Goal: Transaction & Acquisition: Purchase product/service

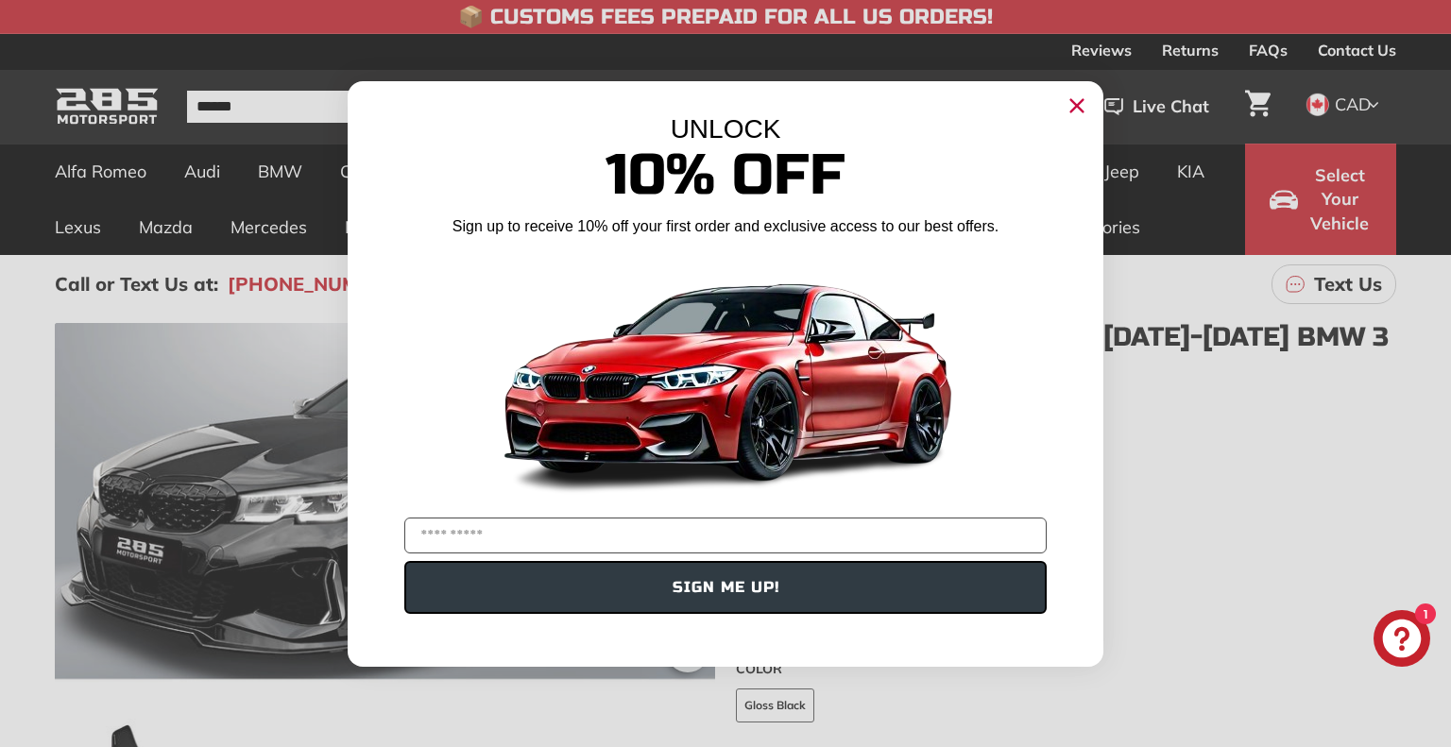
click at [1073, 110] on circle "Close dialog" at bounding box center [1077, 105] width 28 height 28
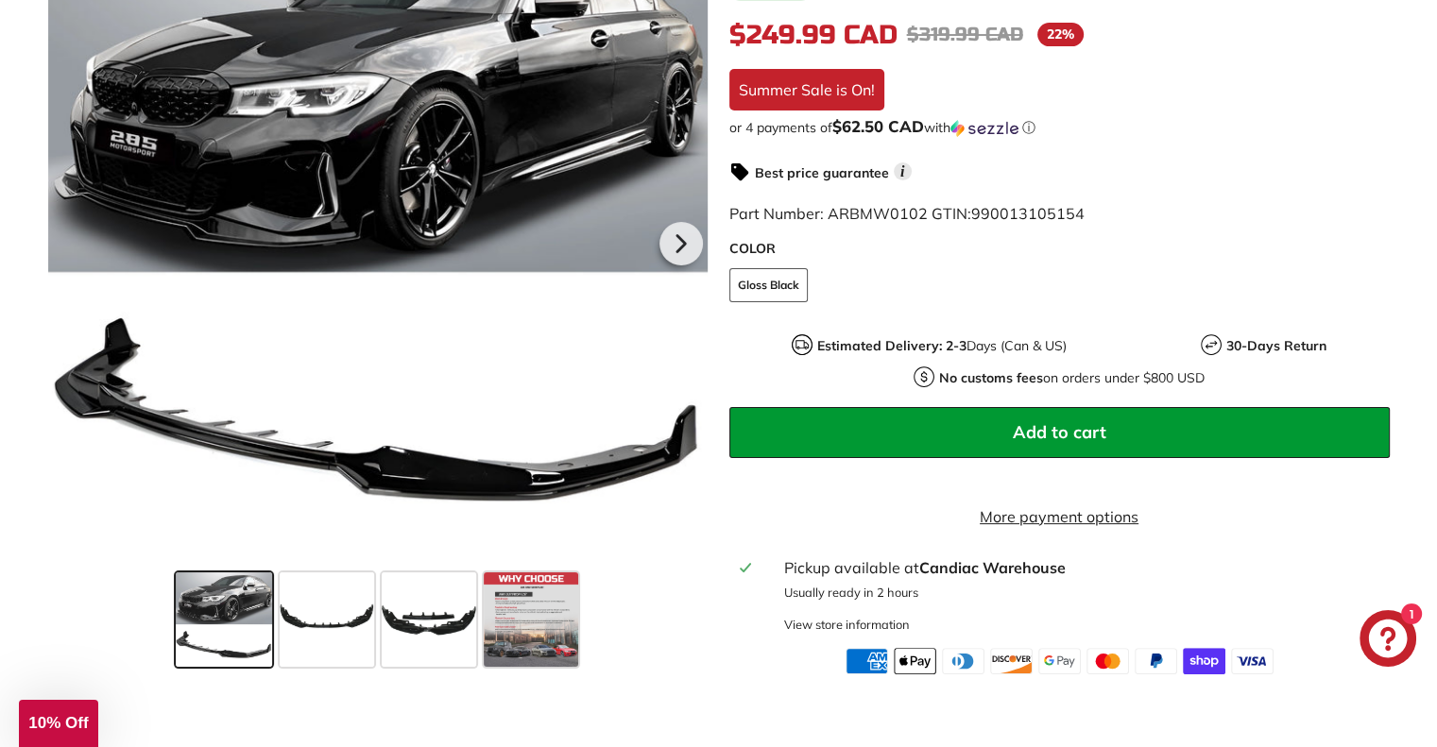
scroll to position [378, 0]
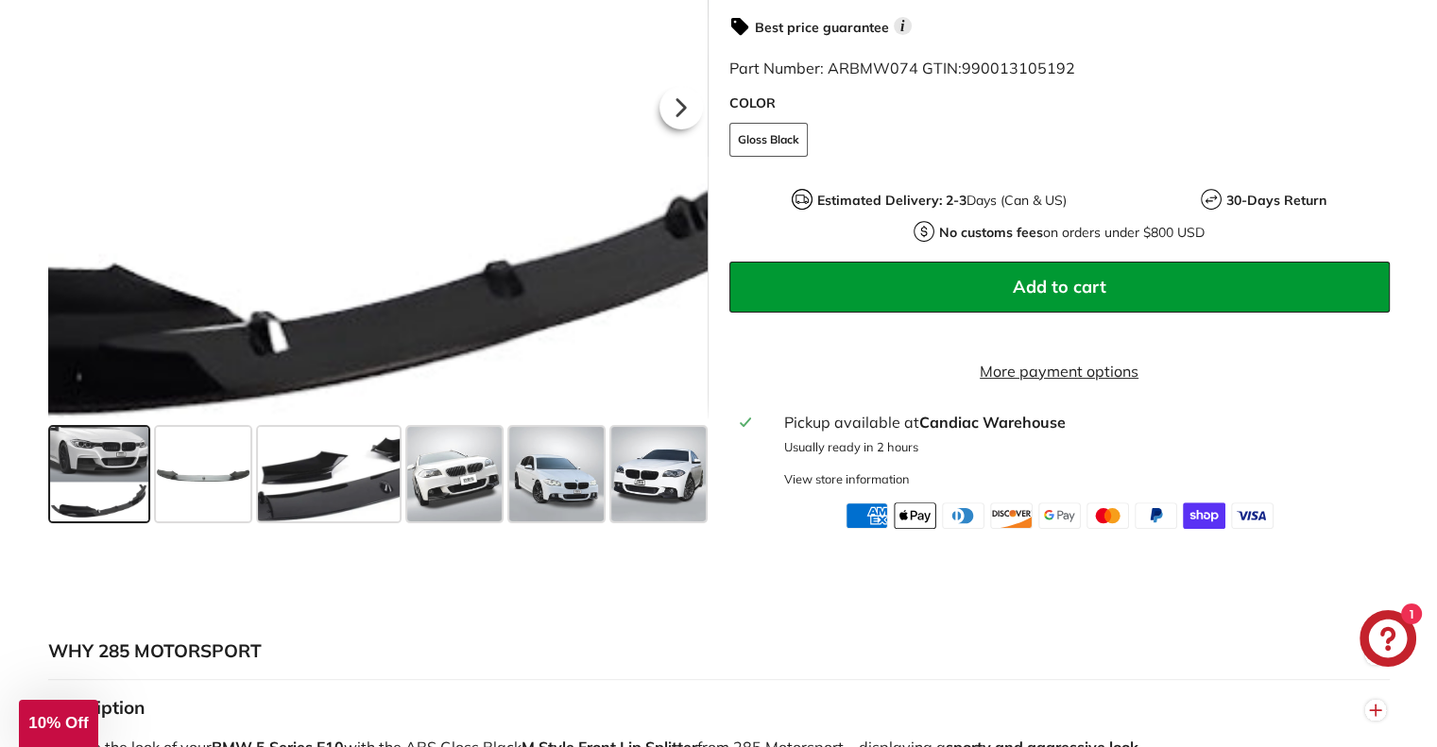
scroll to position [567, 0]
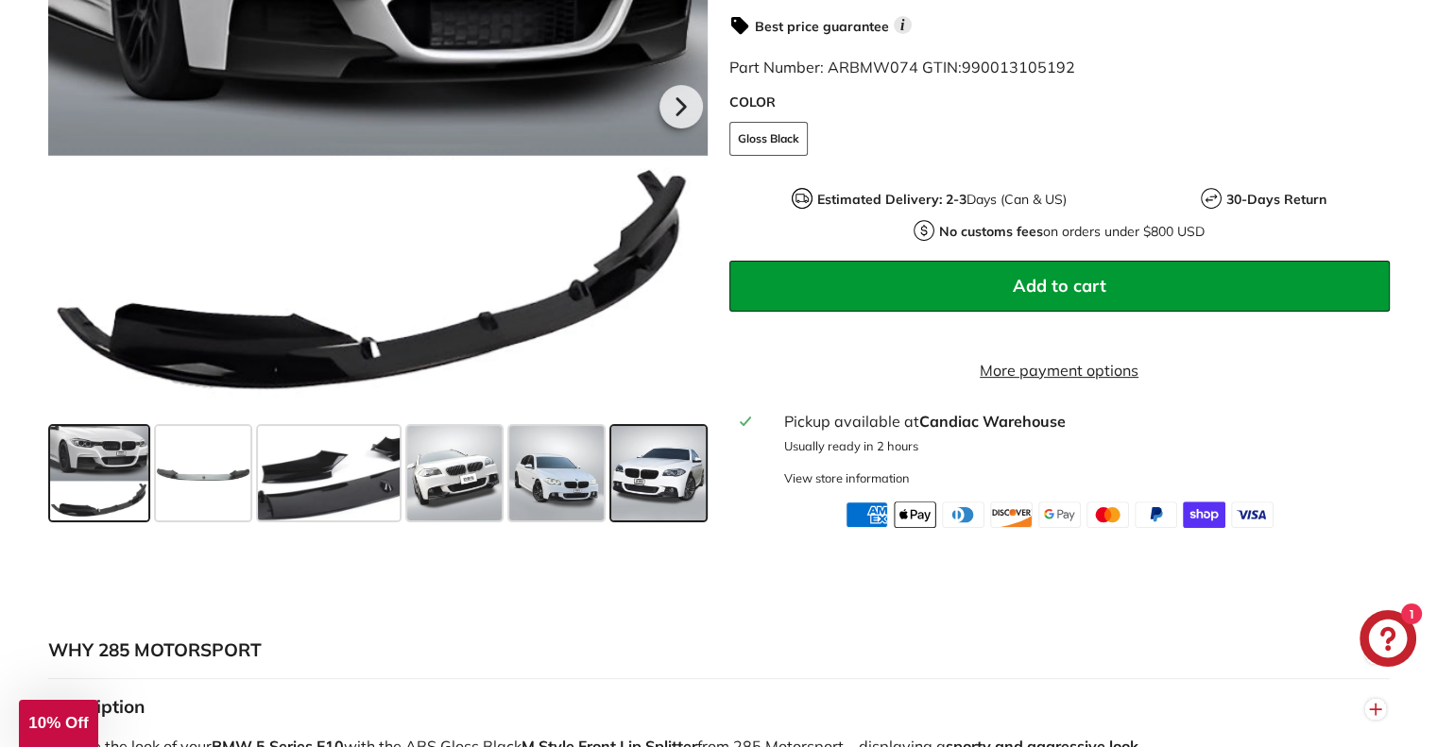
click at [674, 509] on span at bounding box center [658, 473] width 94 height 94
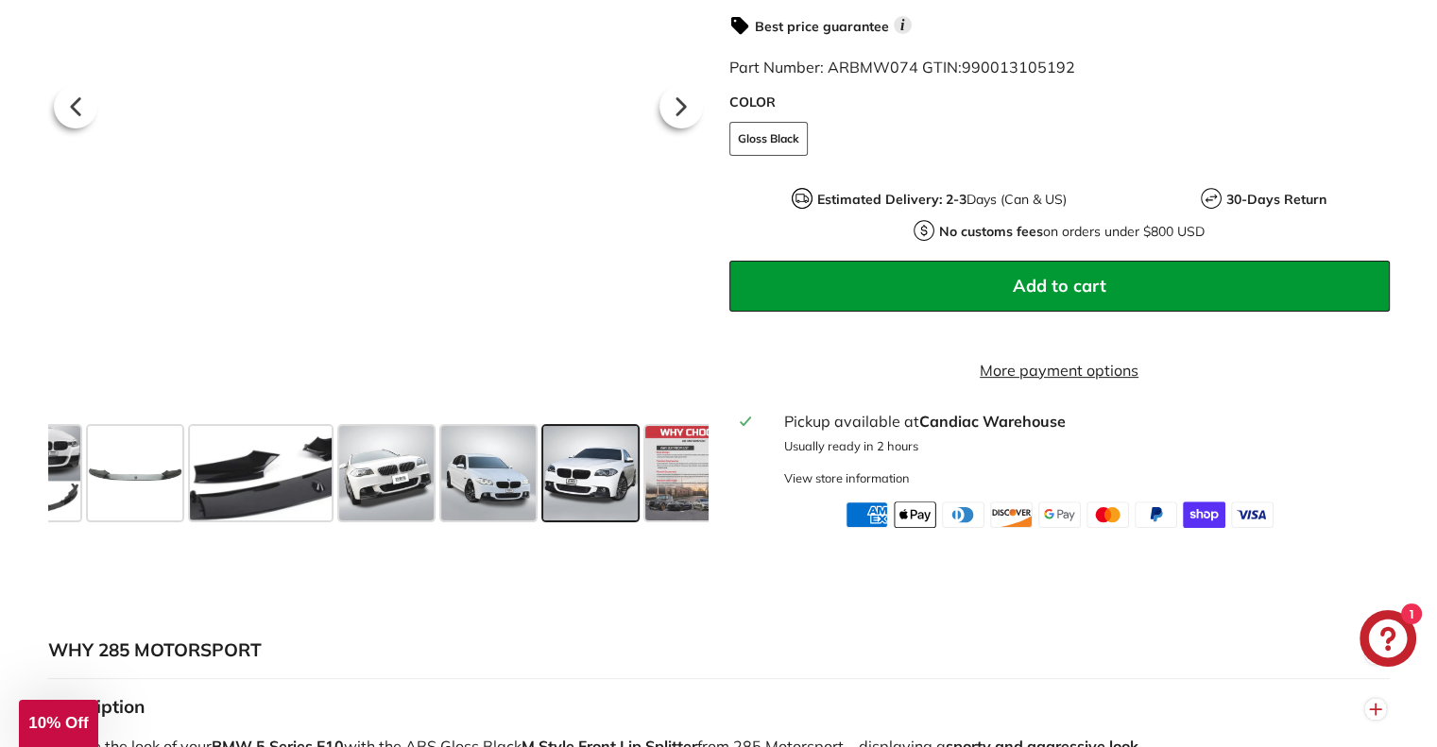
scroll to position [0, 103]
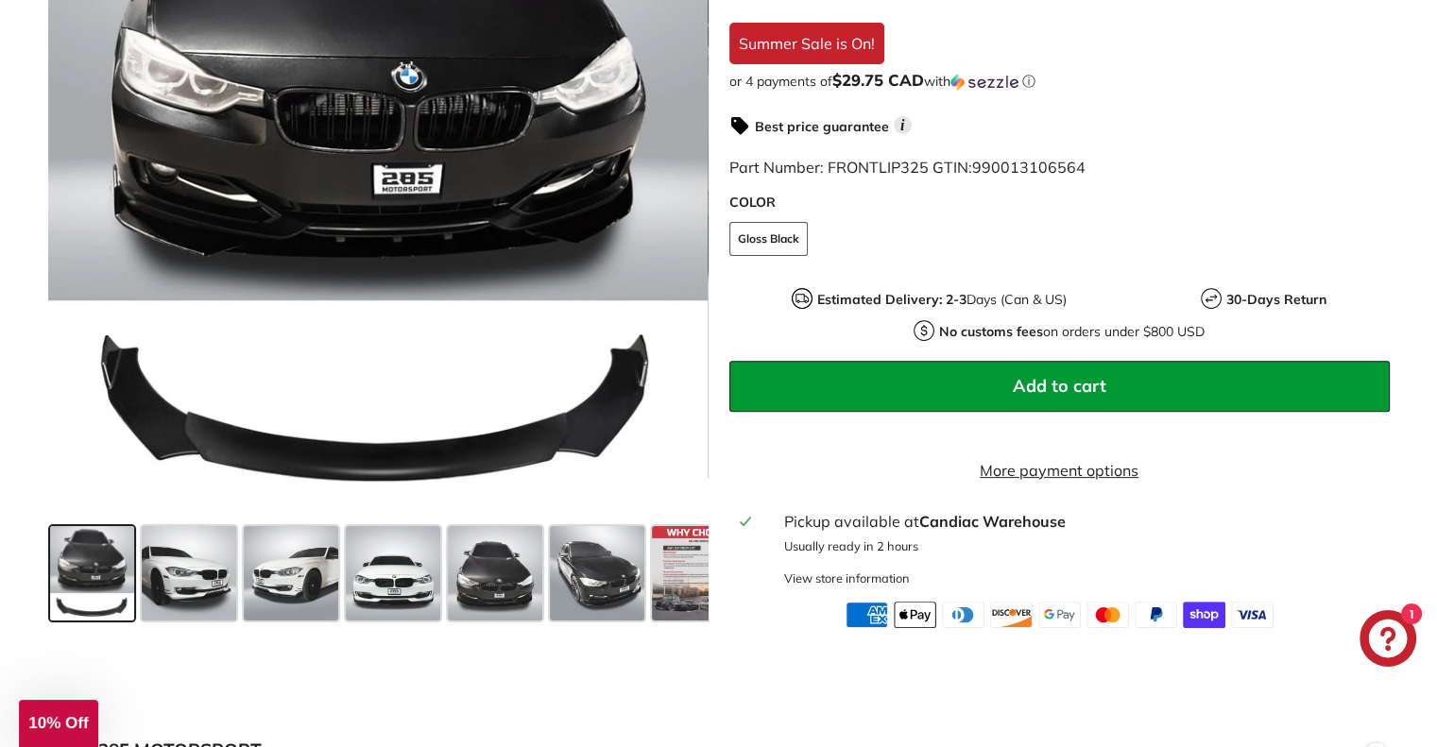
scroll to position [567, 0]
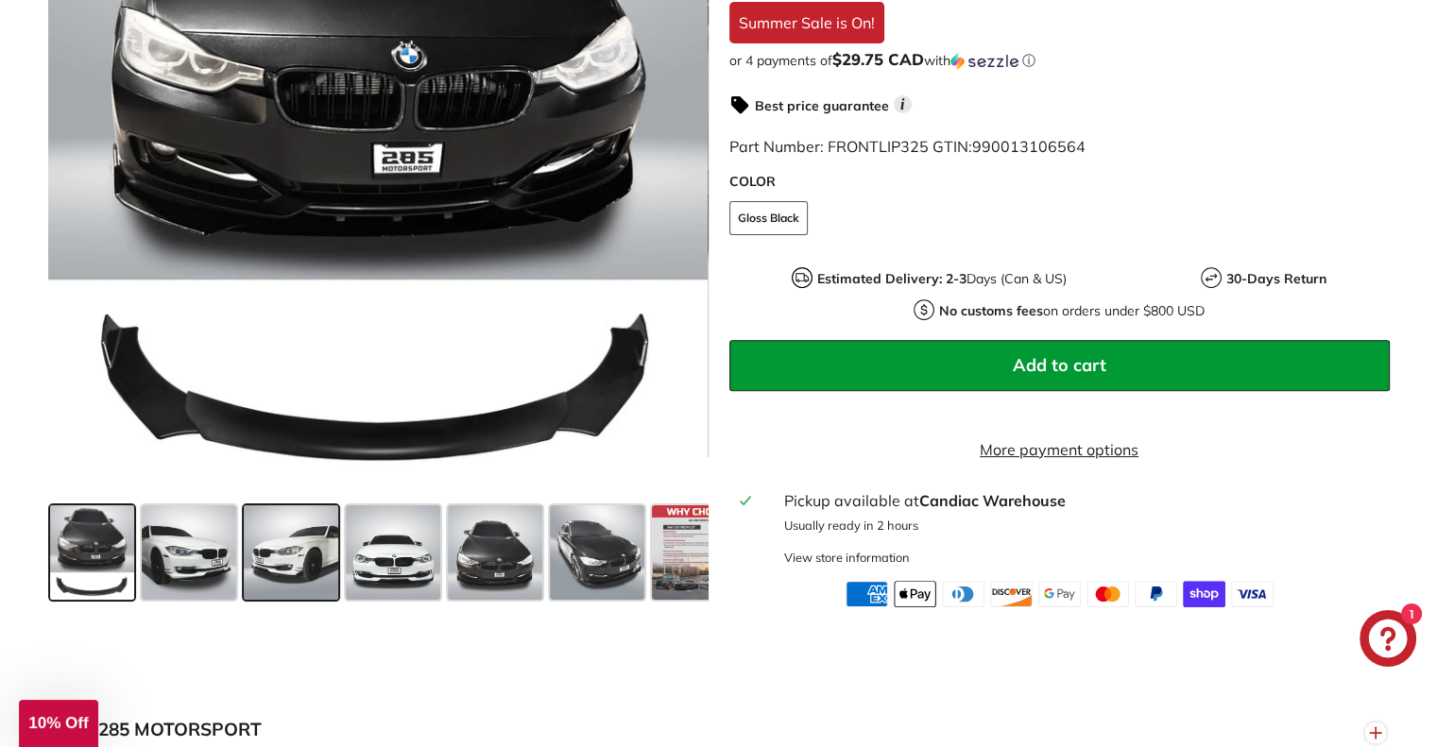
click at [304, 571] on span at bounding box center [291, 552] width 94 height 94
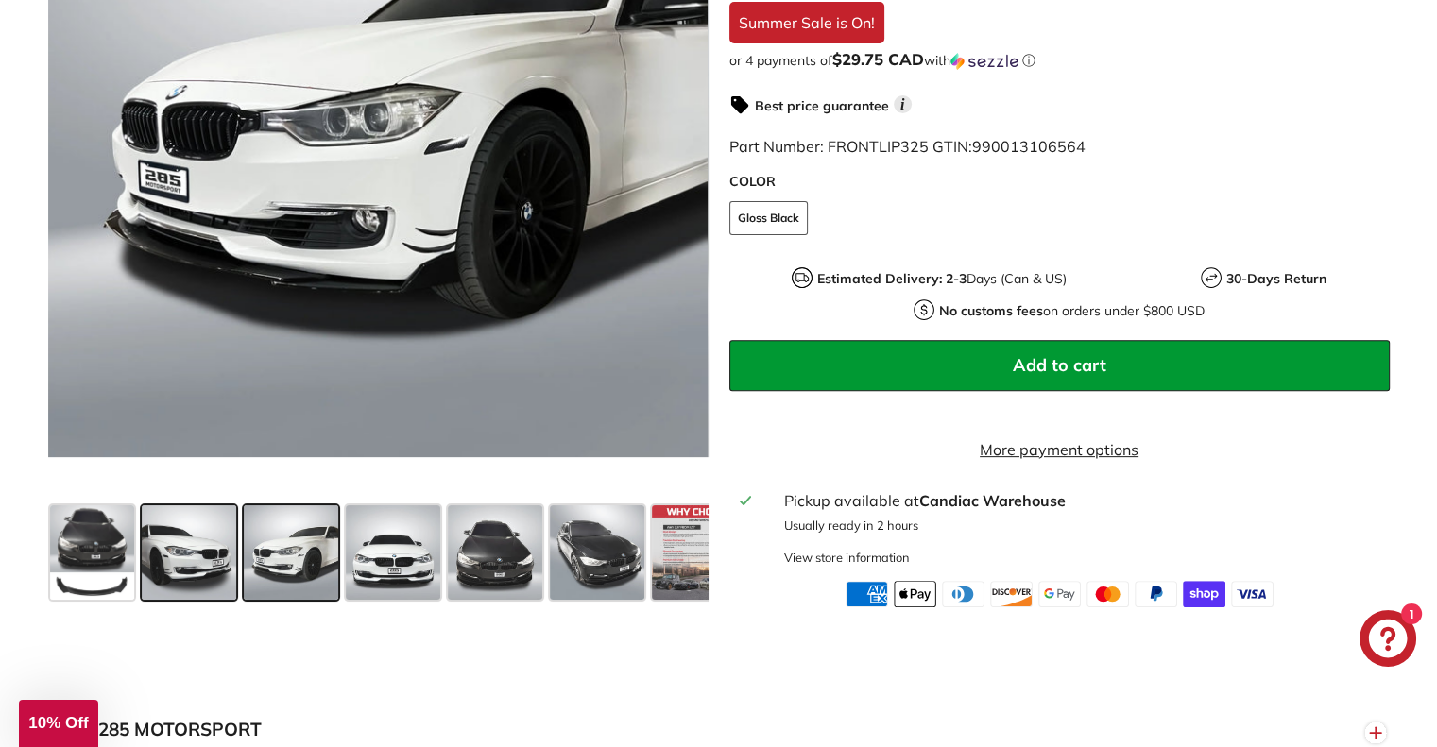
click at [219, 578] on span at bounding box center [189, 552] width 94 height 94
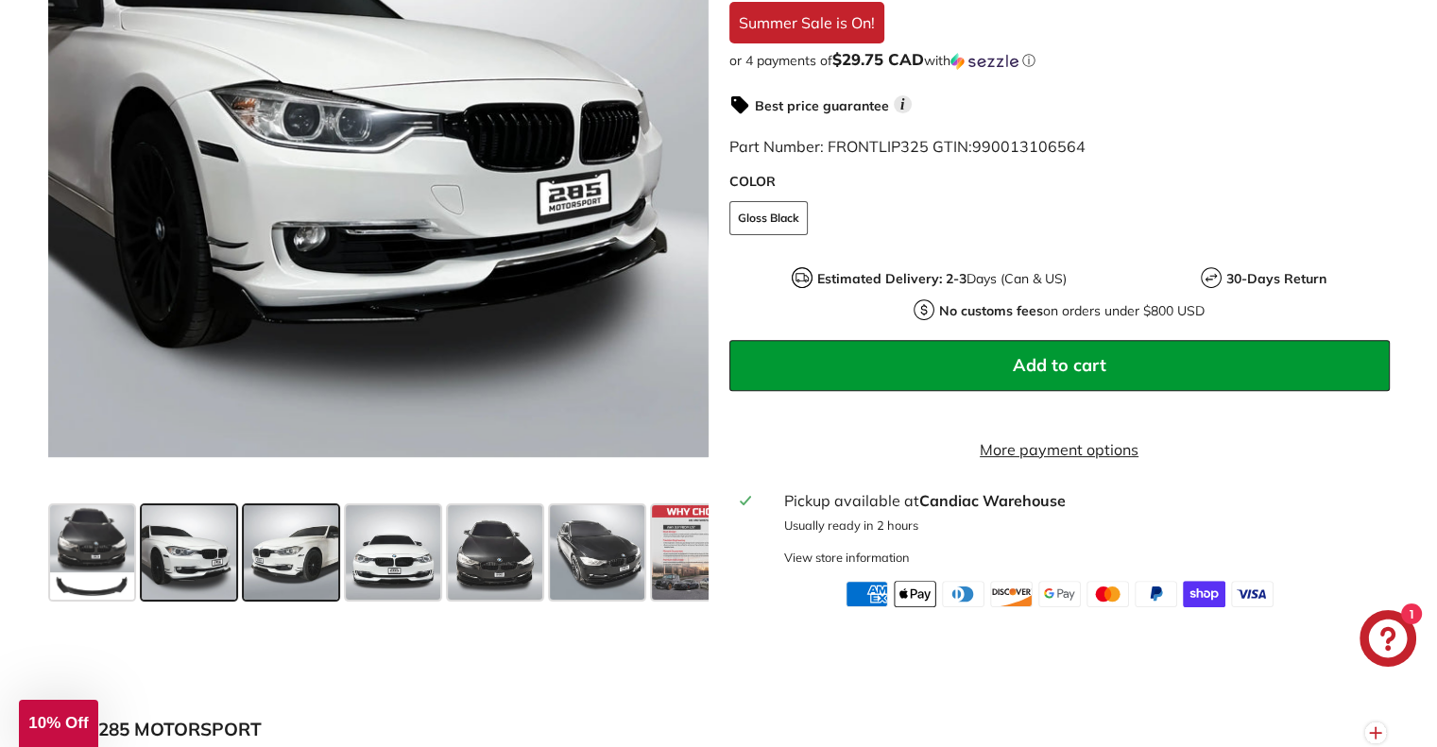
click at [339, 572] on div at bounding box center [291, 553] width 102 height 102
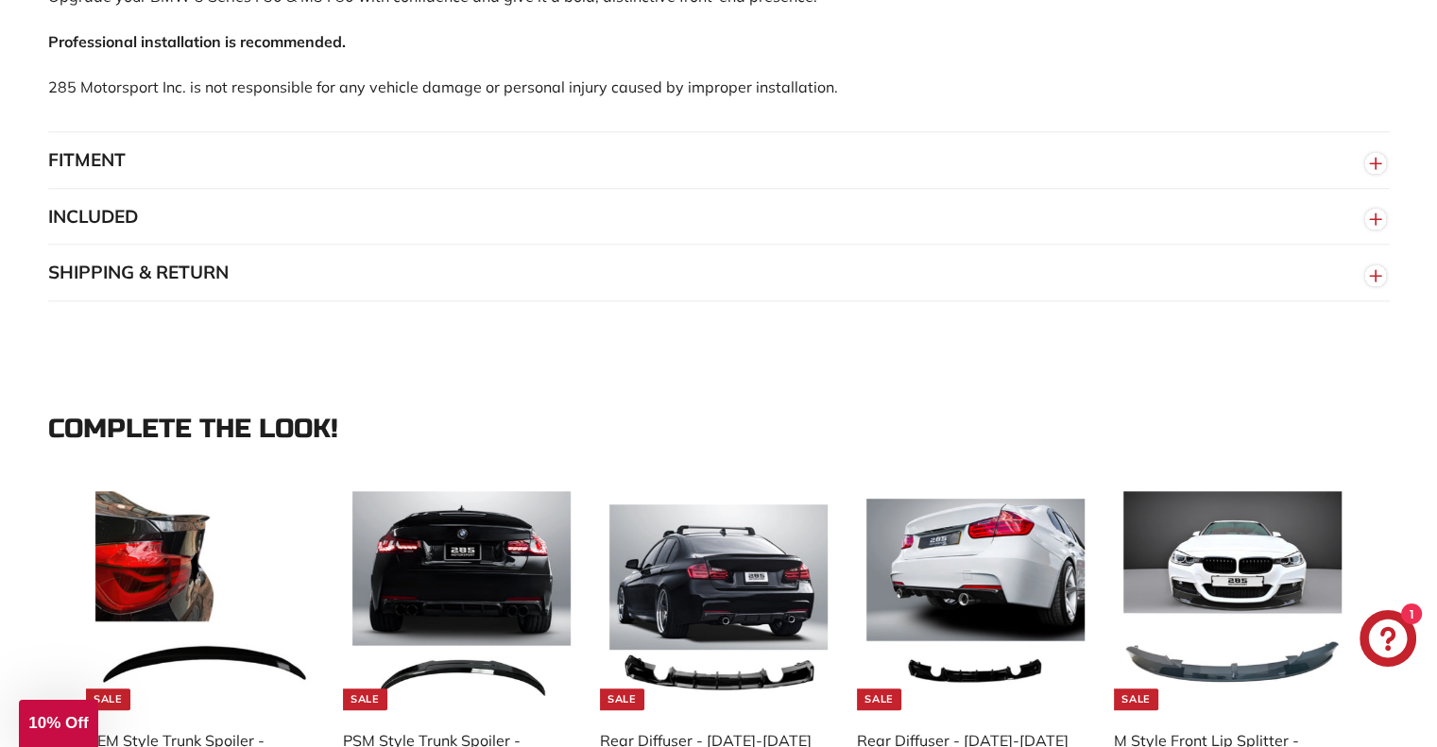
scroll to position [1511, 0]
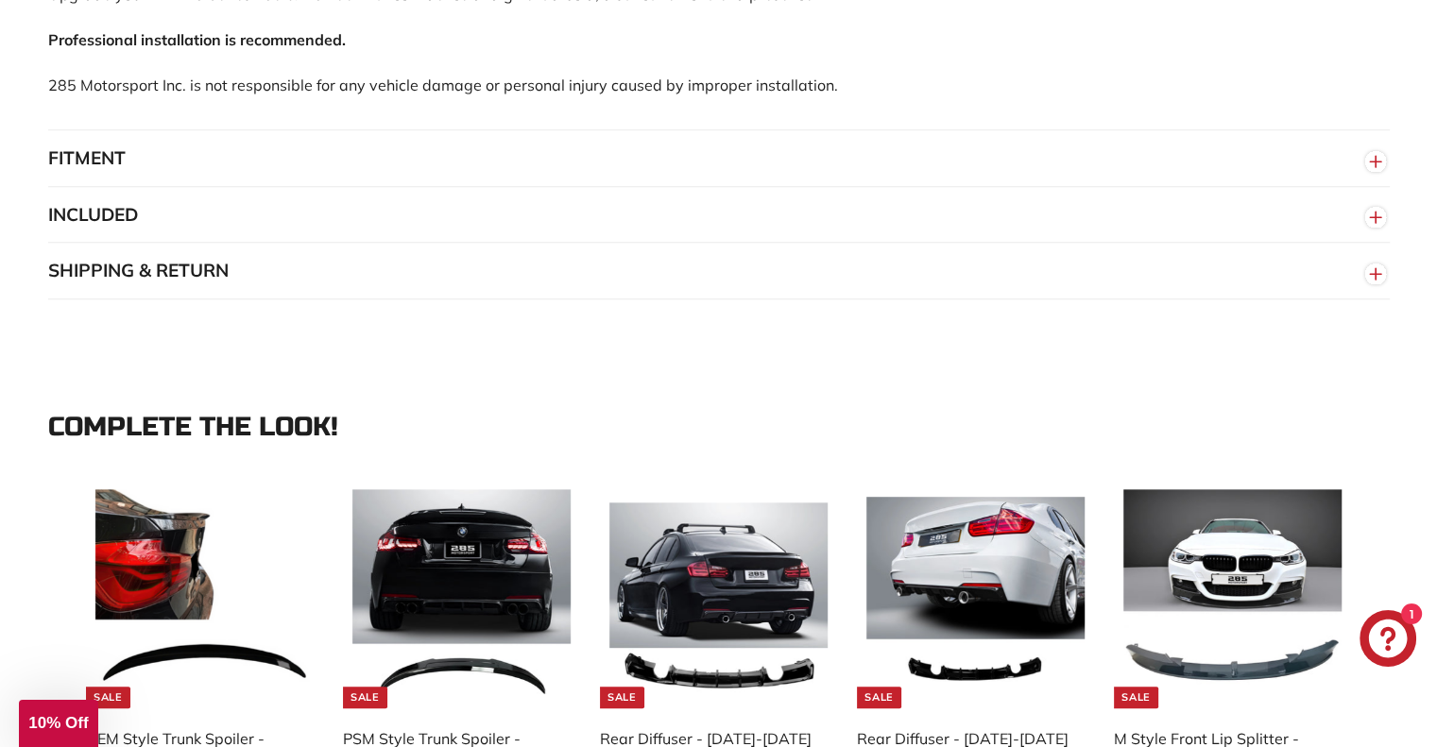
click at [1371, 153] on circle "button" at bounding box center [1375, 161] width 21 height 21
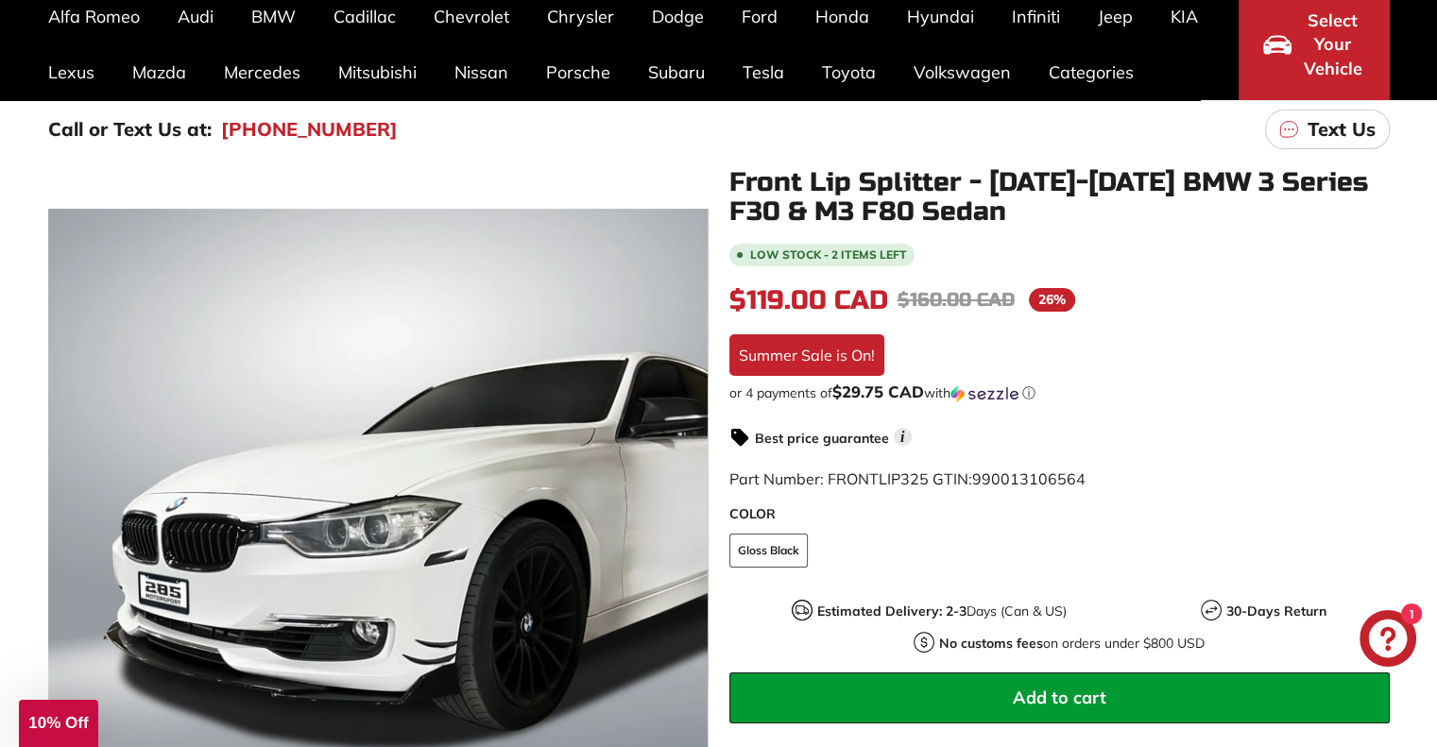
scroll to position [0, 0]
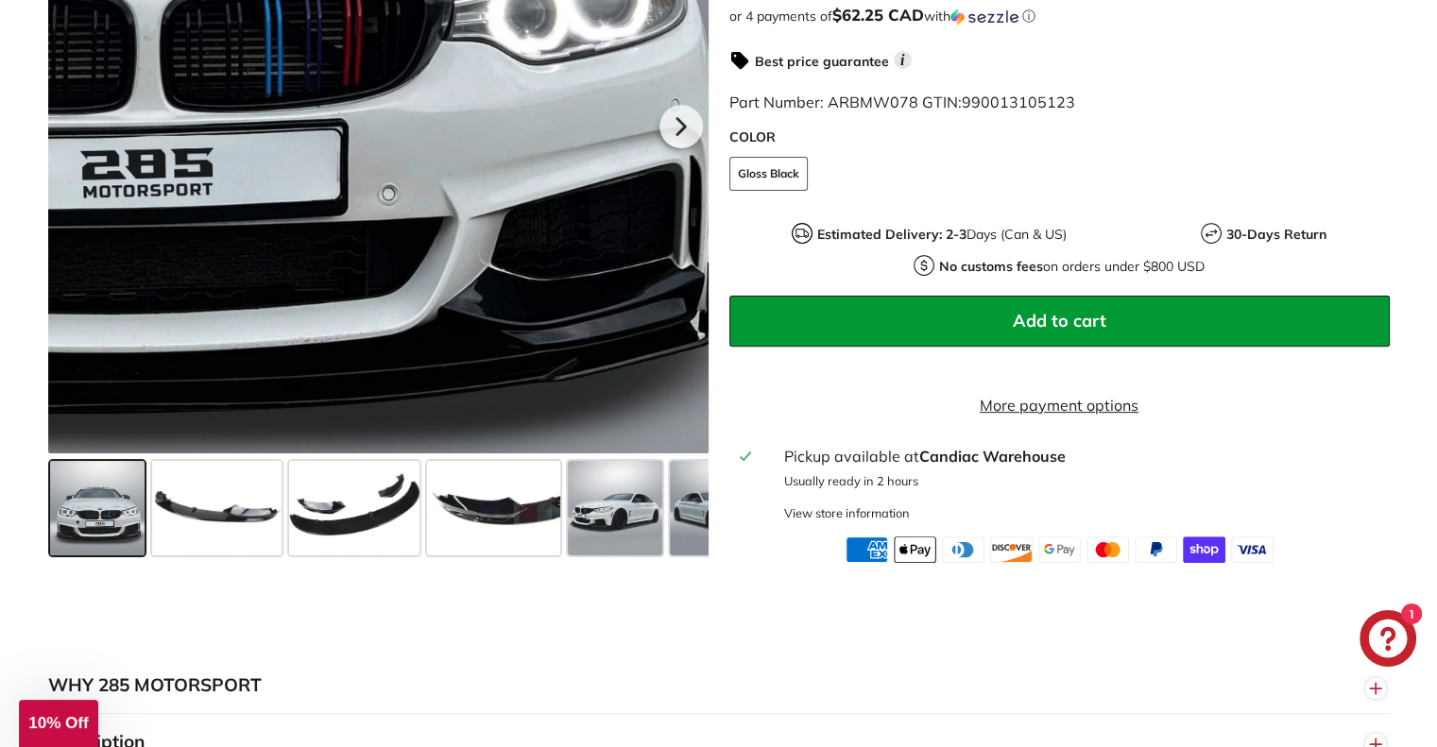
scroll to position [661, 0]
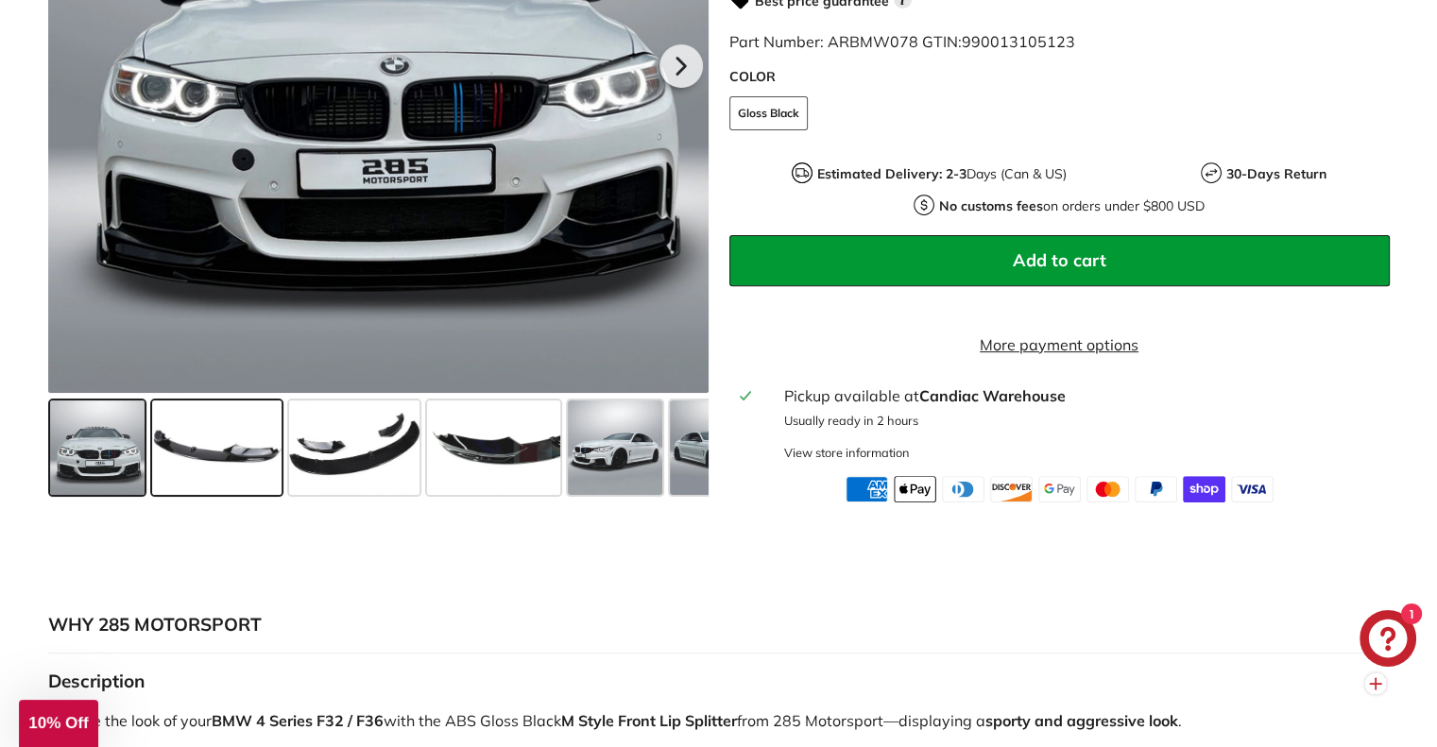
click at [247, 466] on span at bounding box center [216, 447] width 129 height 94
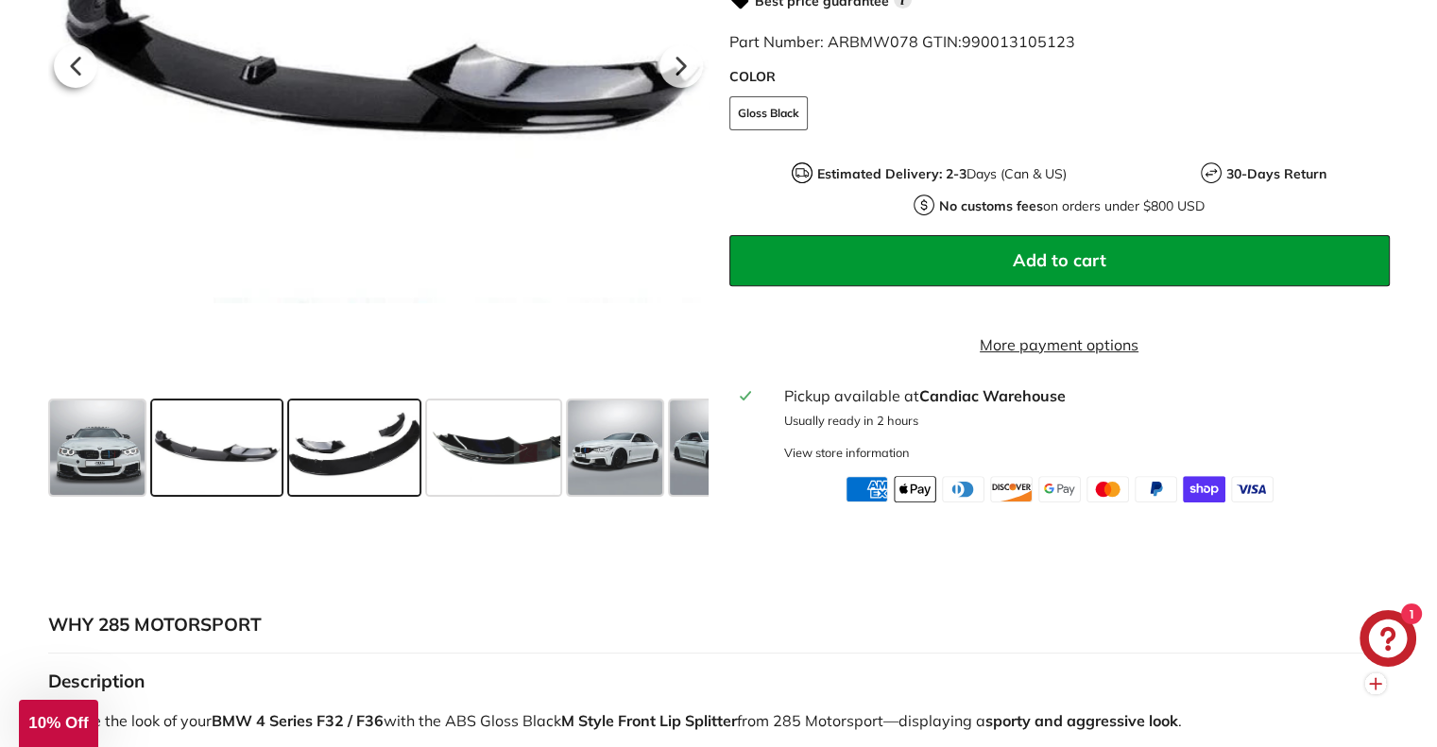
click at [381, 479] on span at bounding box center [354, 447] width 130 height 94
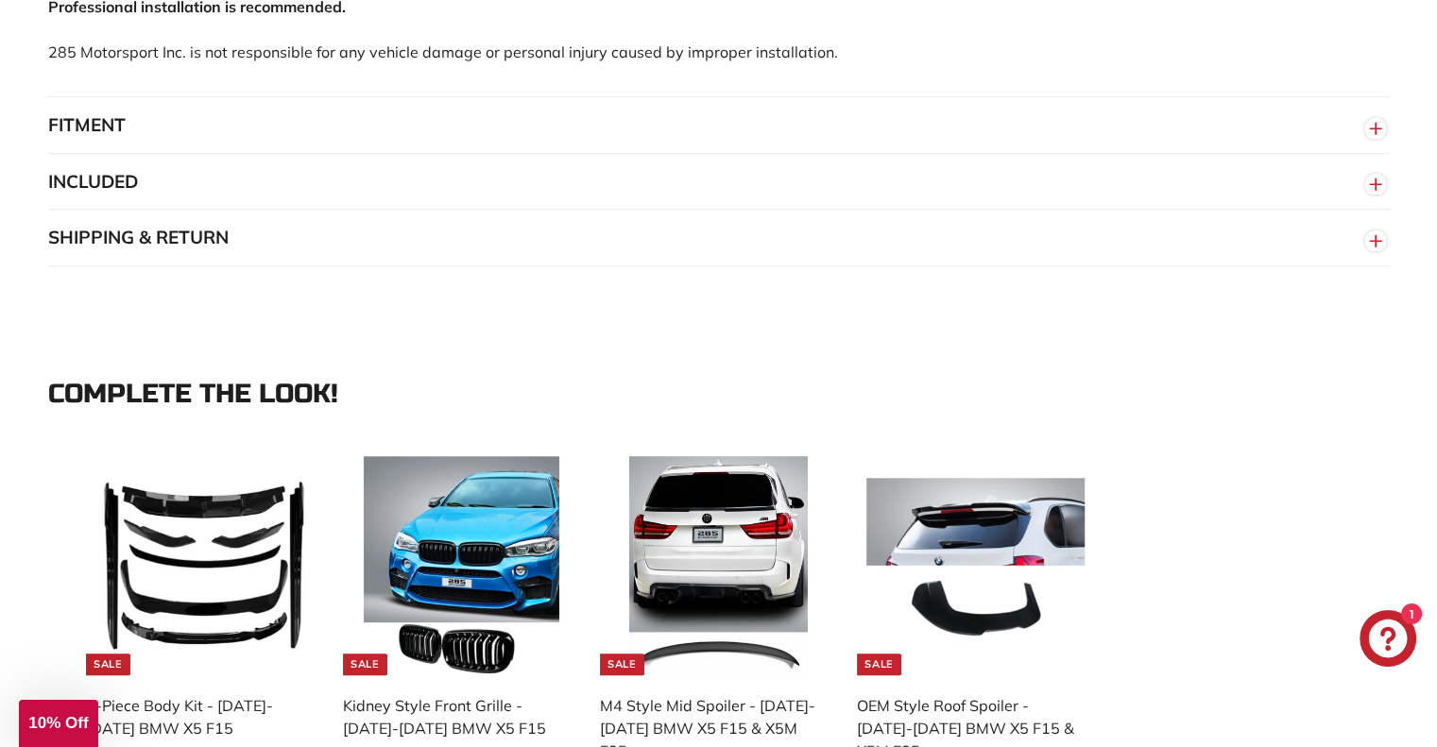
scroll to position [1511, 0]
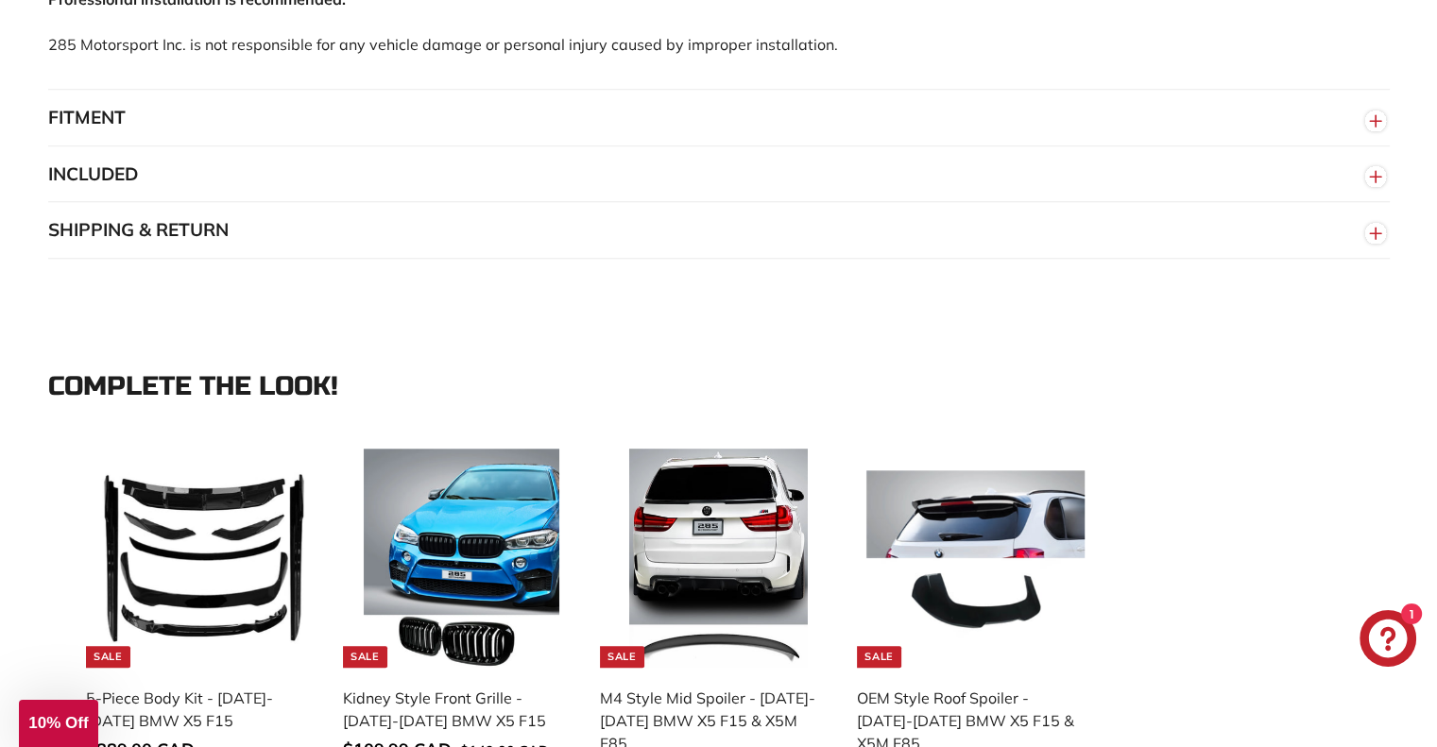
click at [942, 143] on button "FITMENT" at bounding box center [718, 118] width 1341 height 57
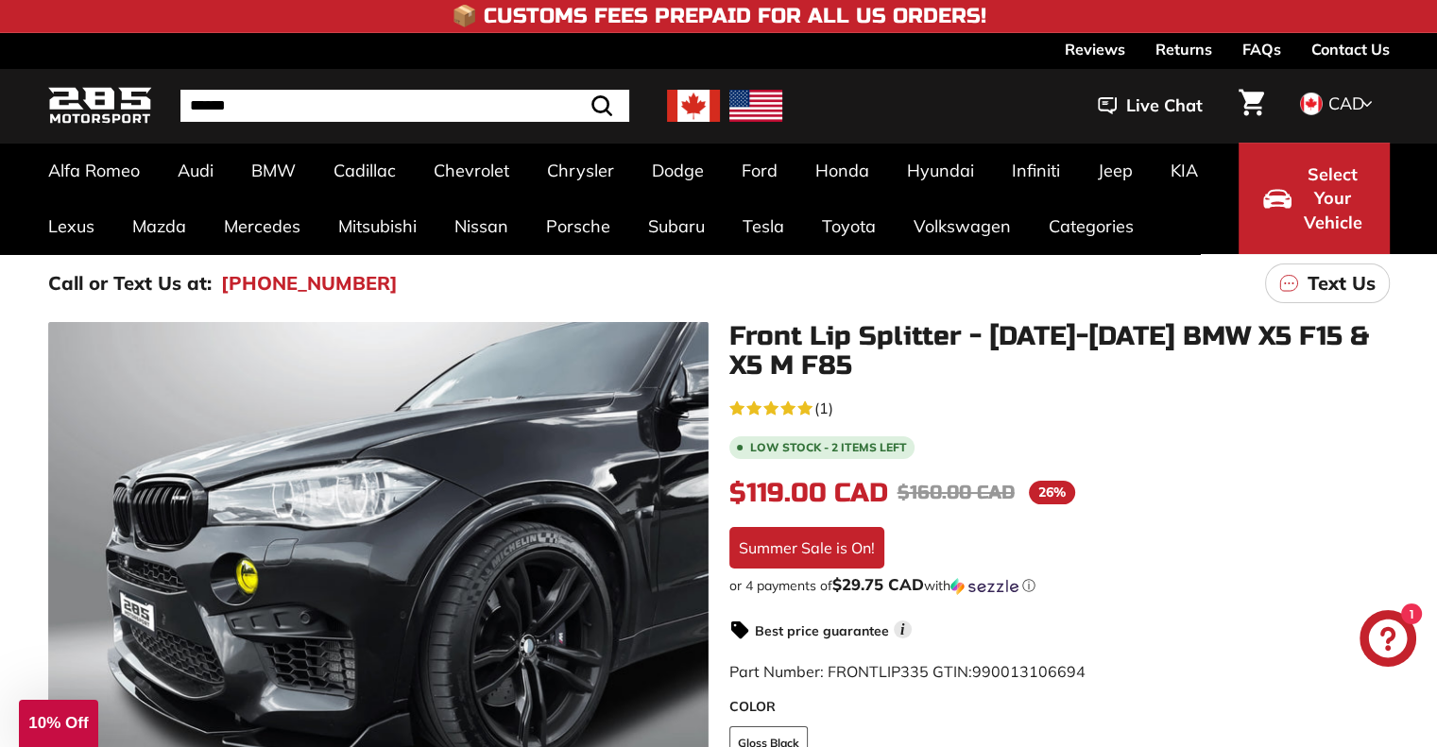
scroll to position [0, 0]
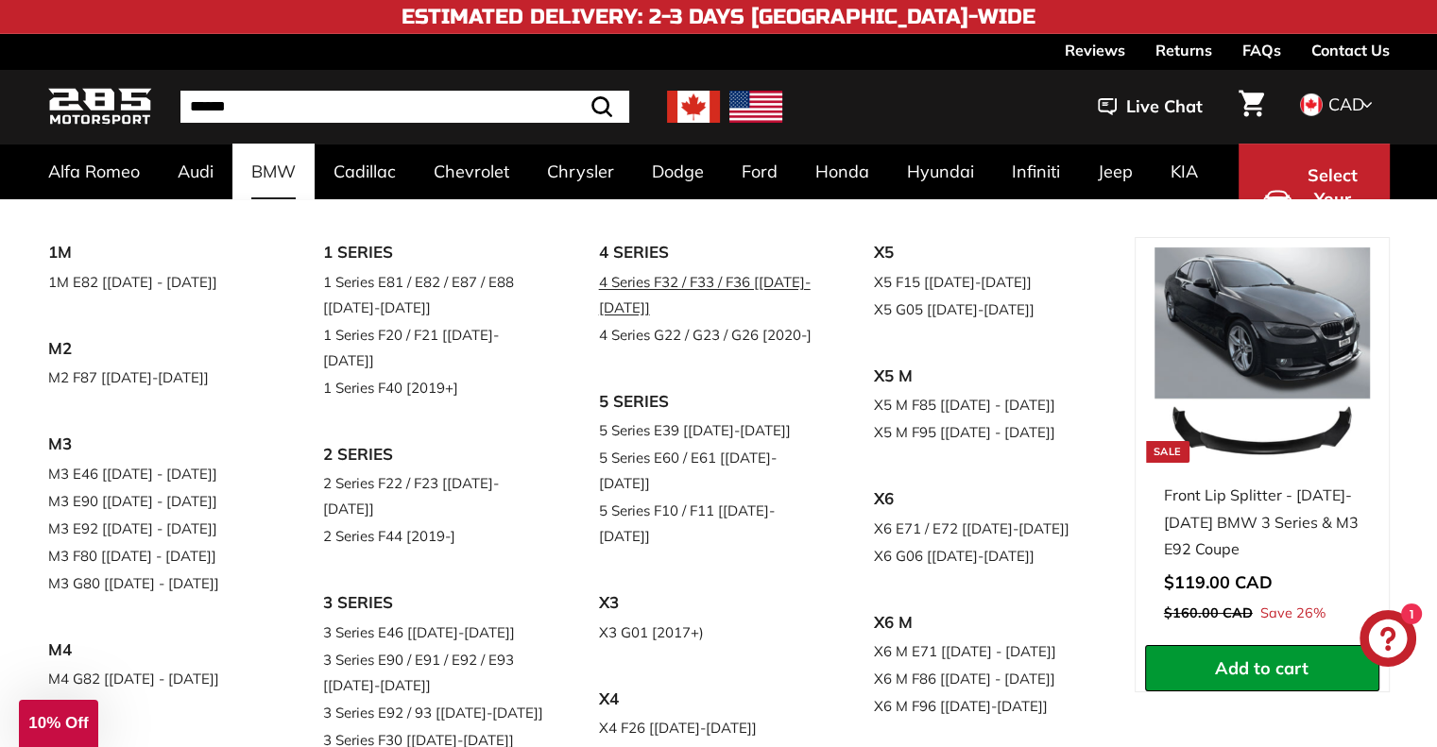
click at [625, 304] on link "4 Series F32 / F33 / F36 [[DATE]-[DATE]]" at bounding box center [710, 294] width 223 height 53
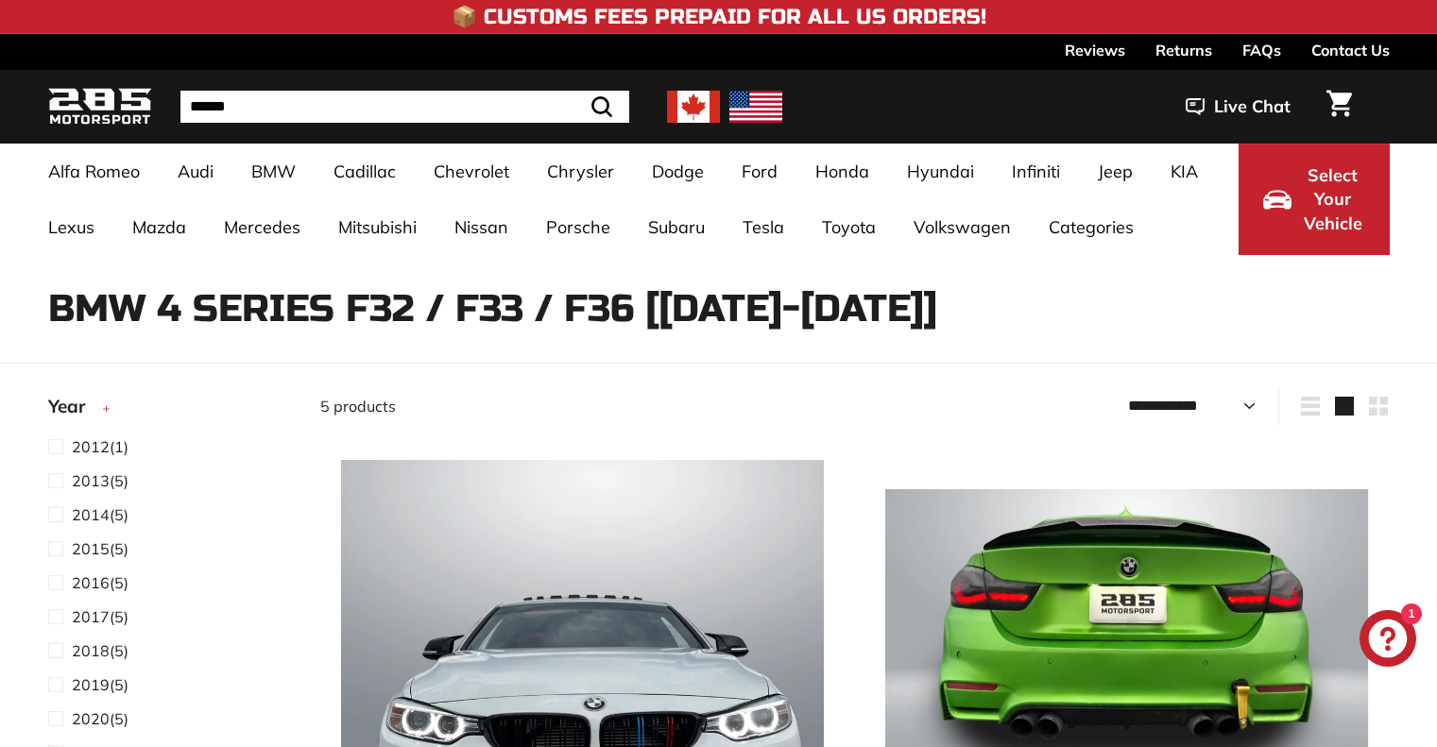
select select "**********"
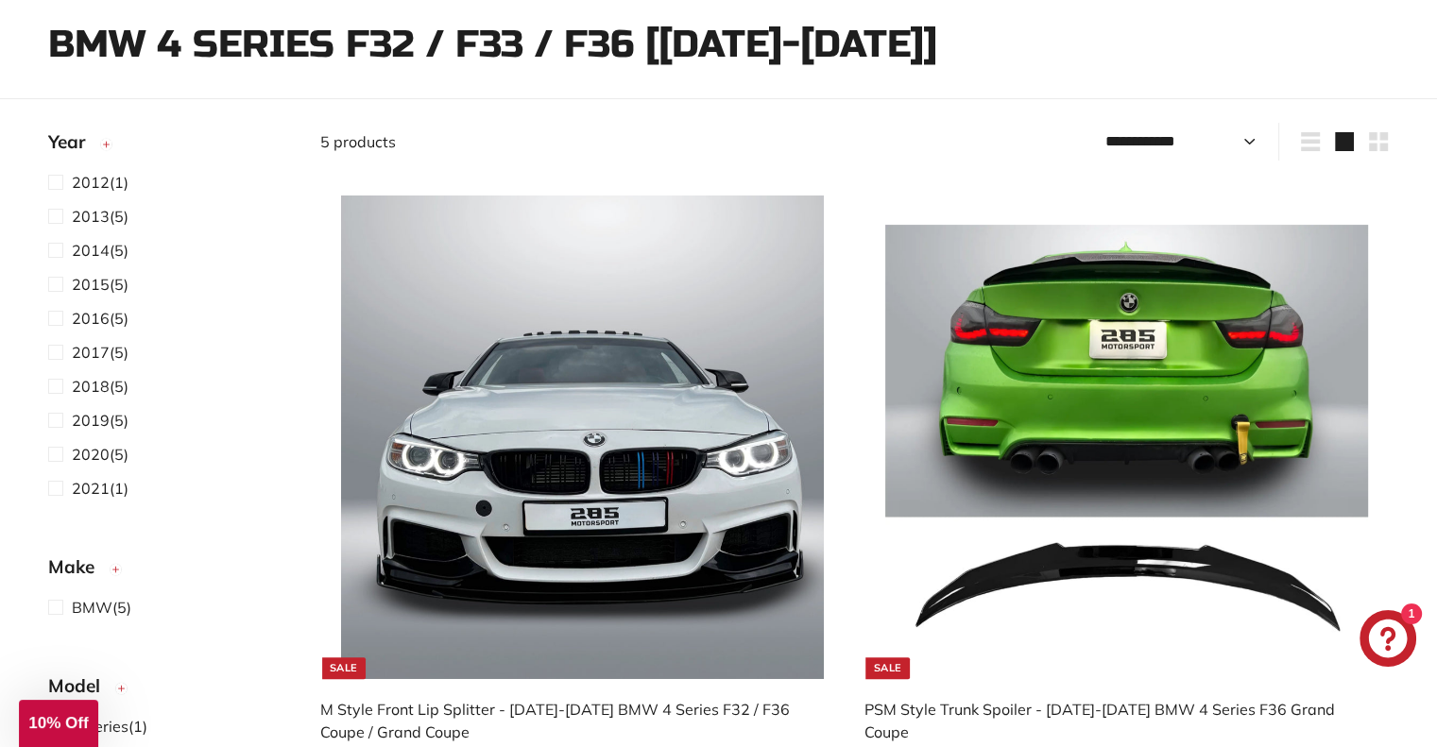
scroll to position [283, 0]
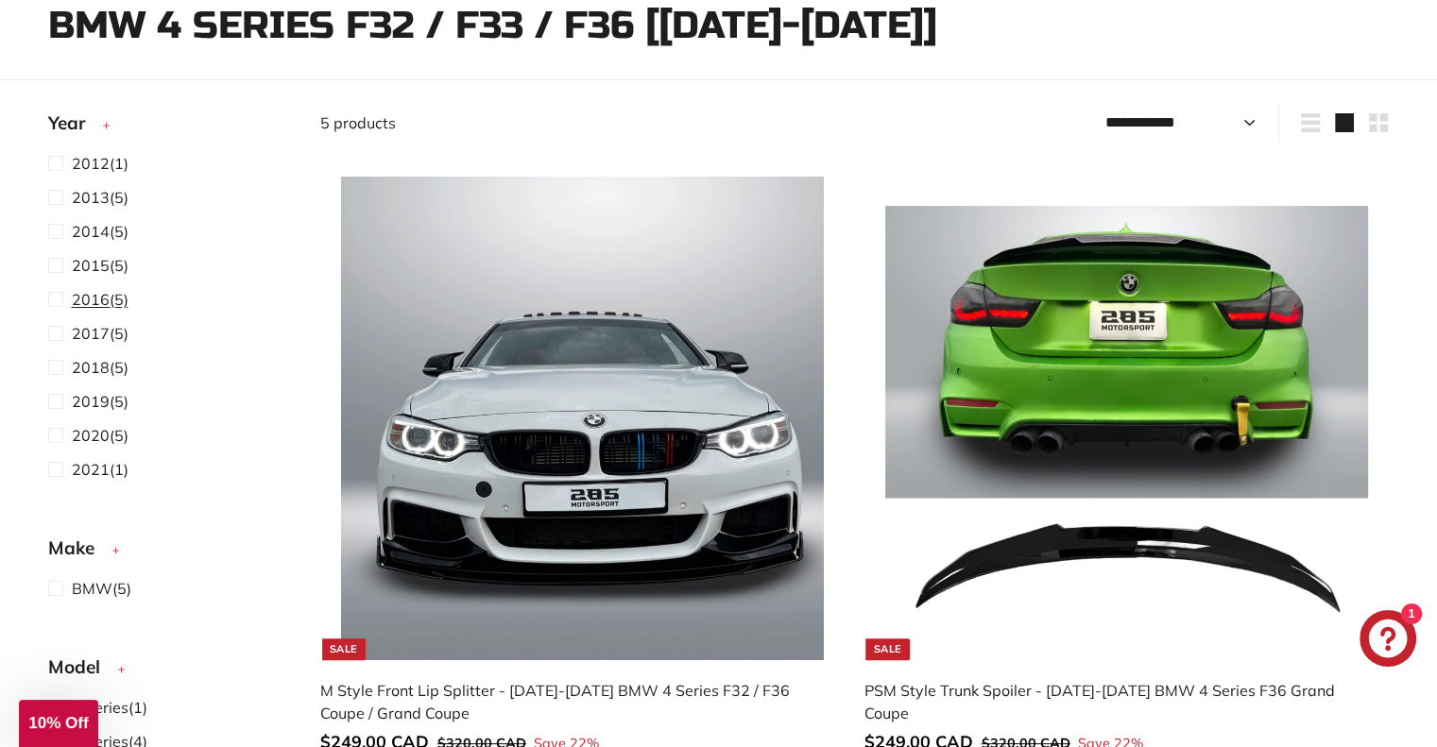
click at [49, 299] on span at bounding box center [60, 299] width 24 height 23
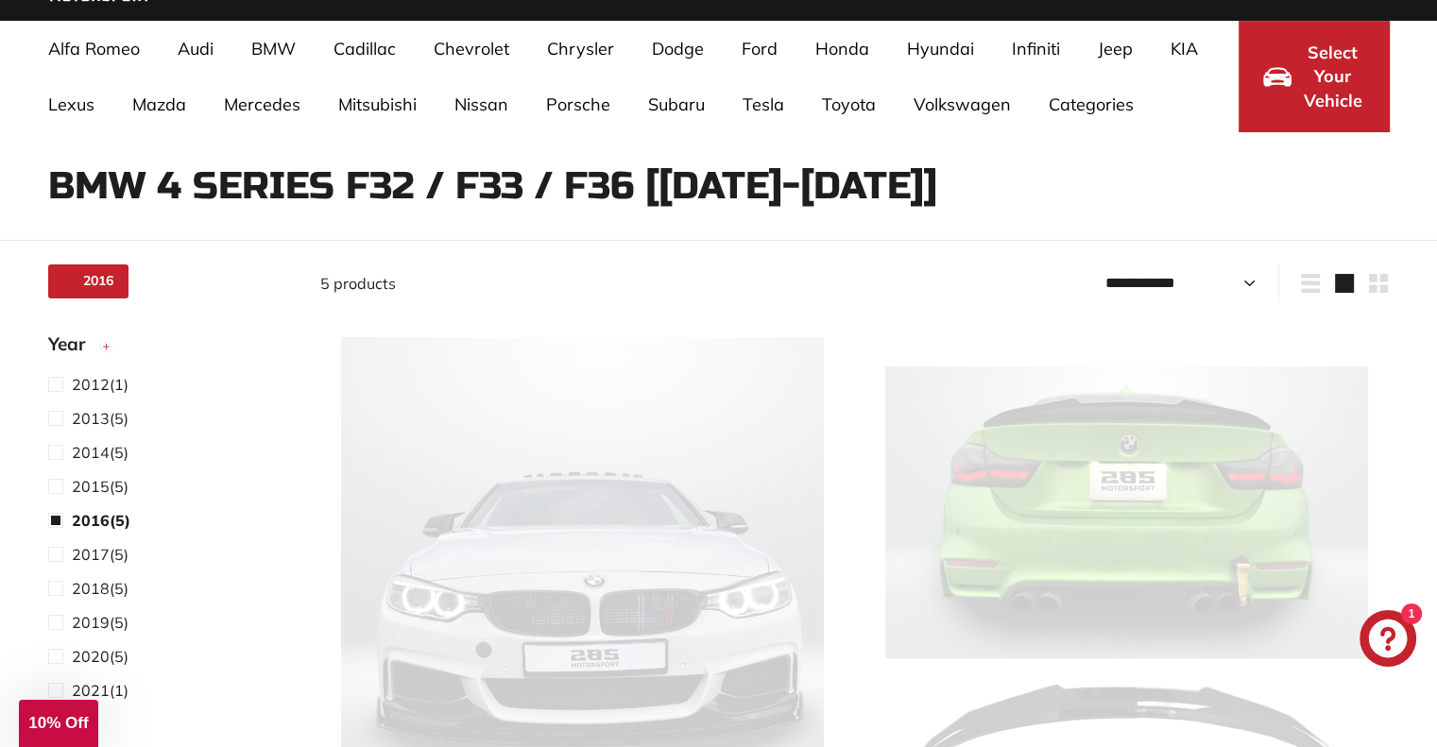
select select "**********"
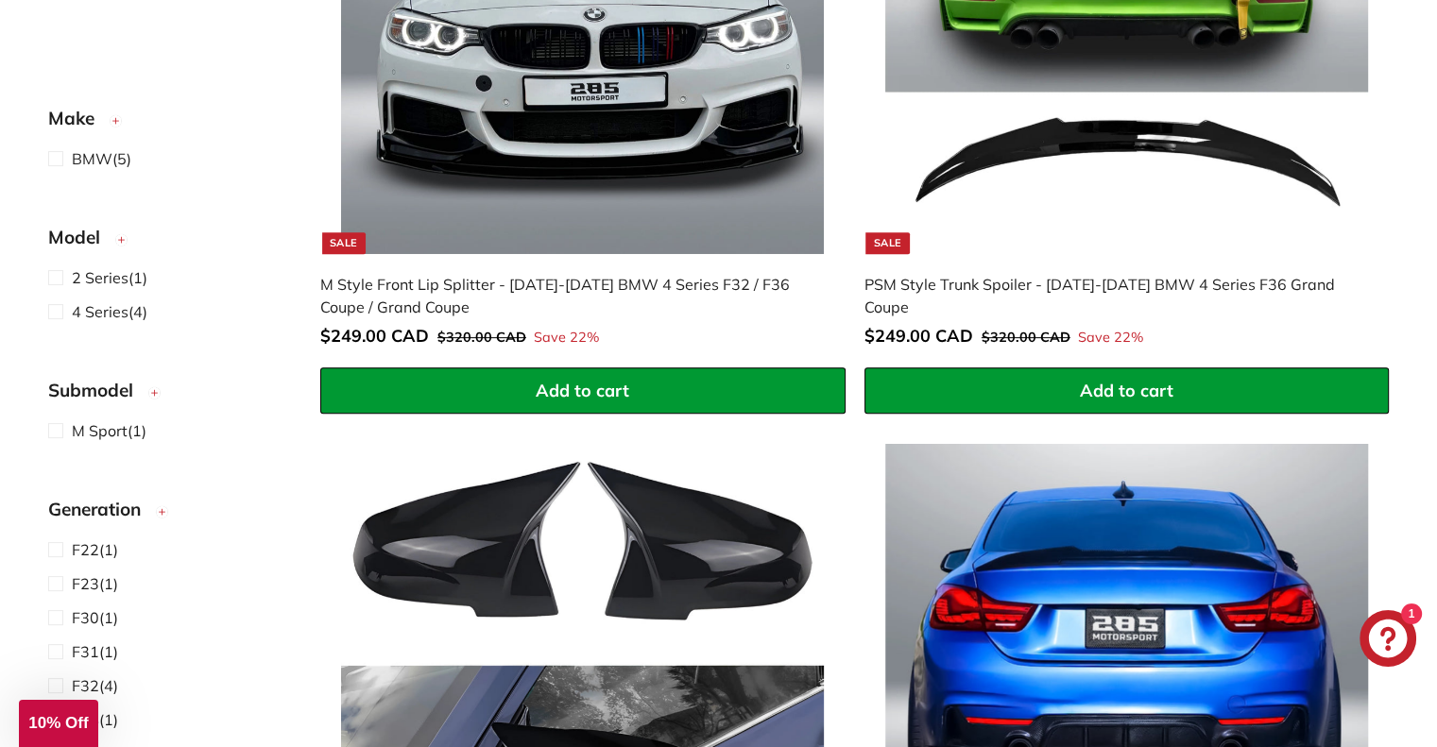
scroll to position [472, 0]
click at [55, 316] on span at bounding box center [60, 310] width 24 height 23
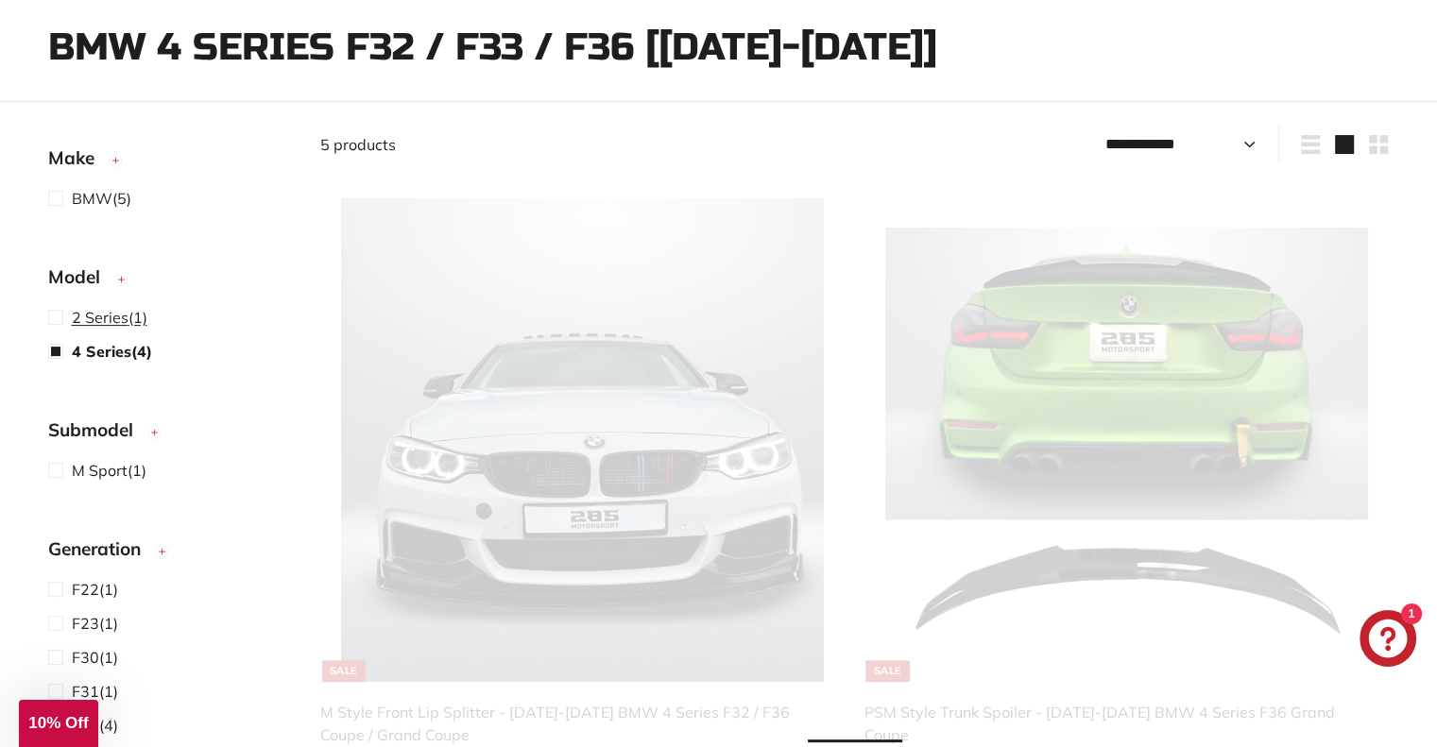
scroll to position [97, 0]
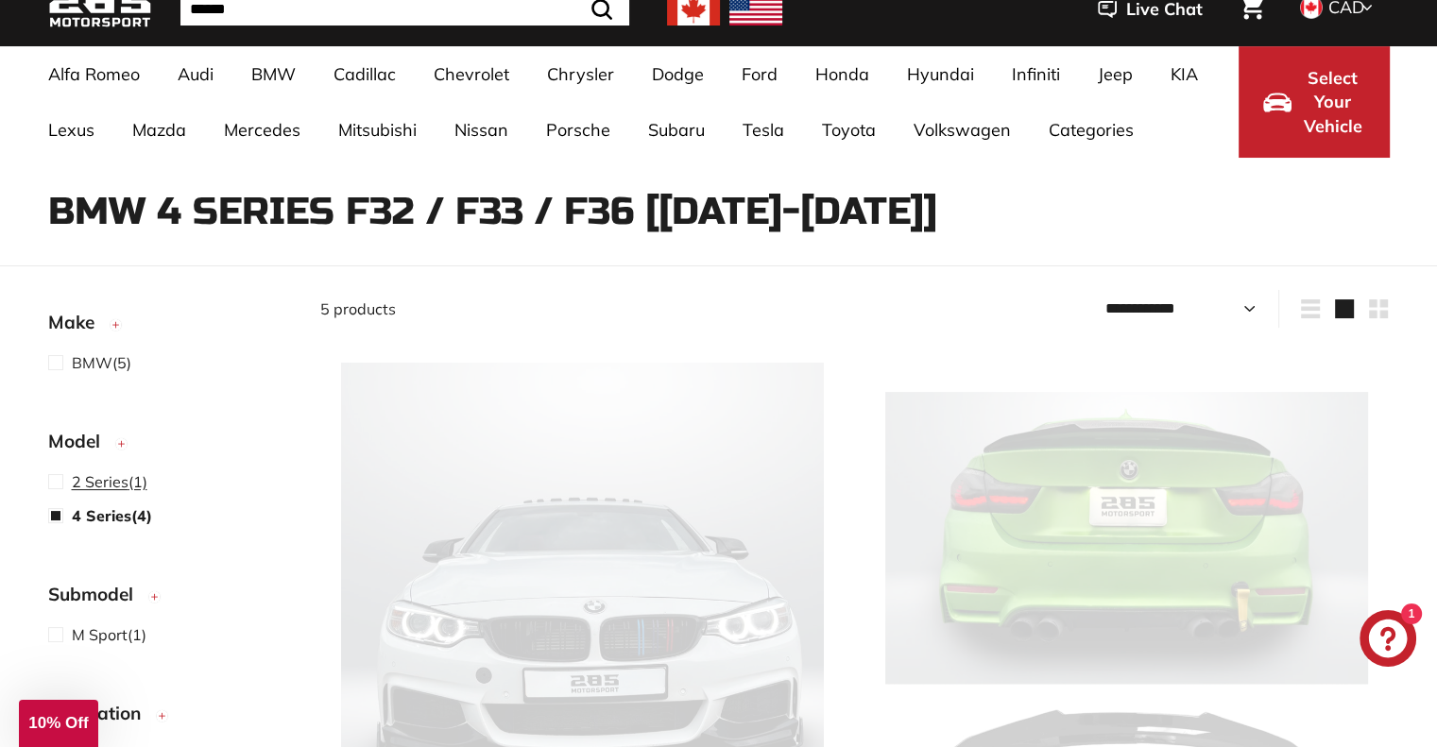
select select "**********"
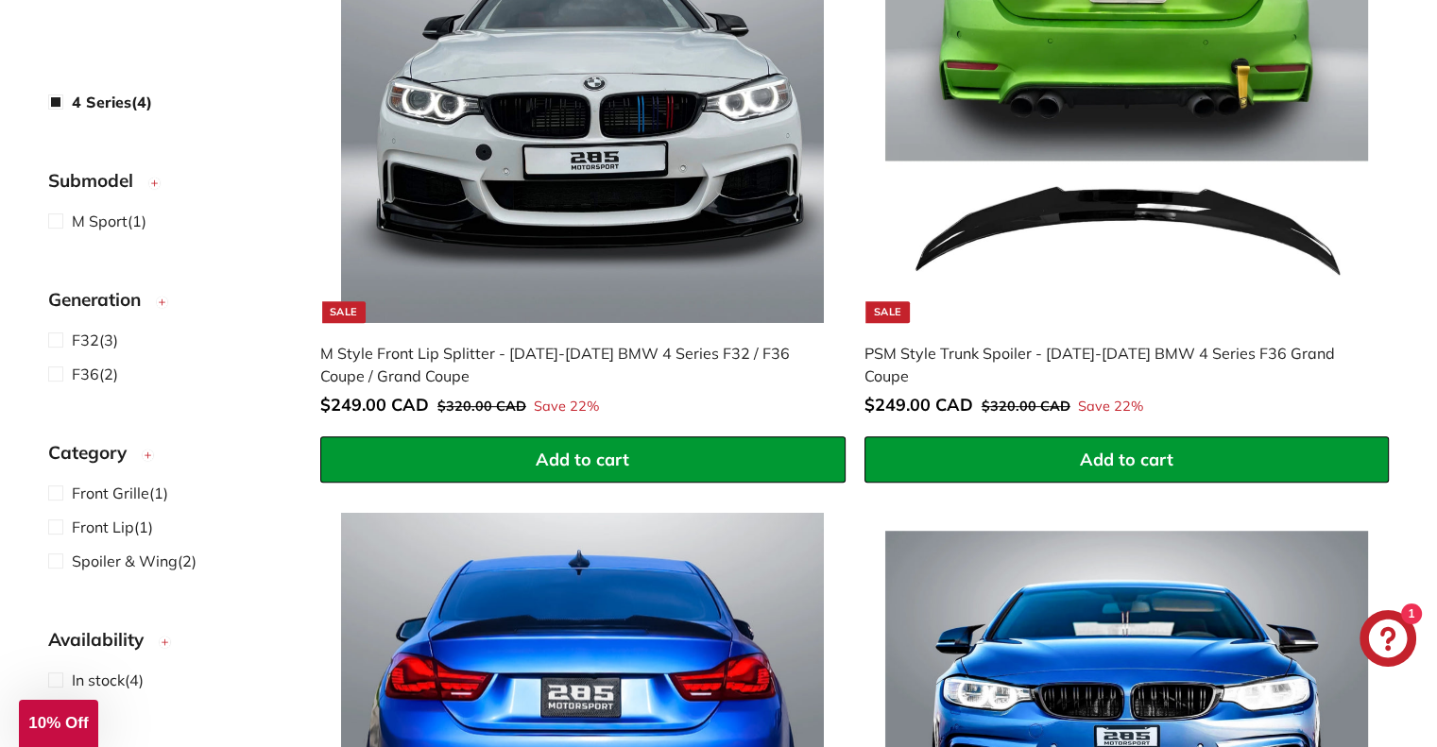
scroll to position [664, 0]
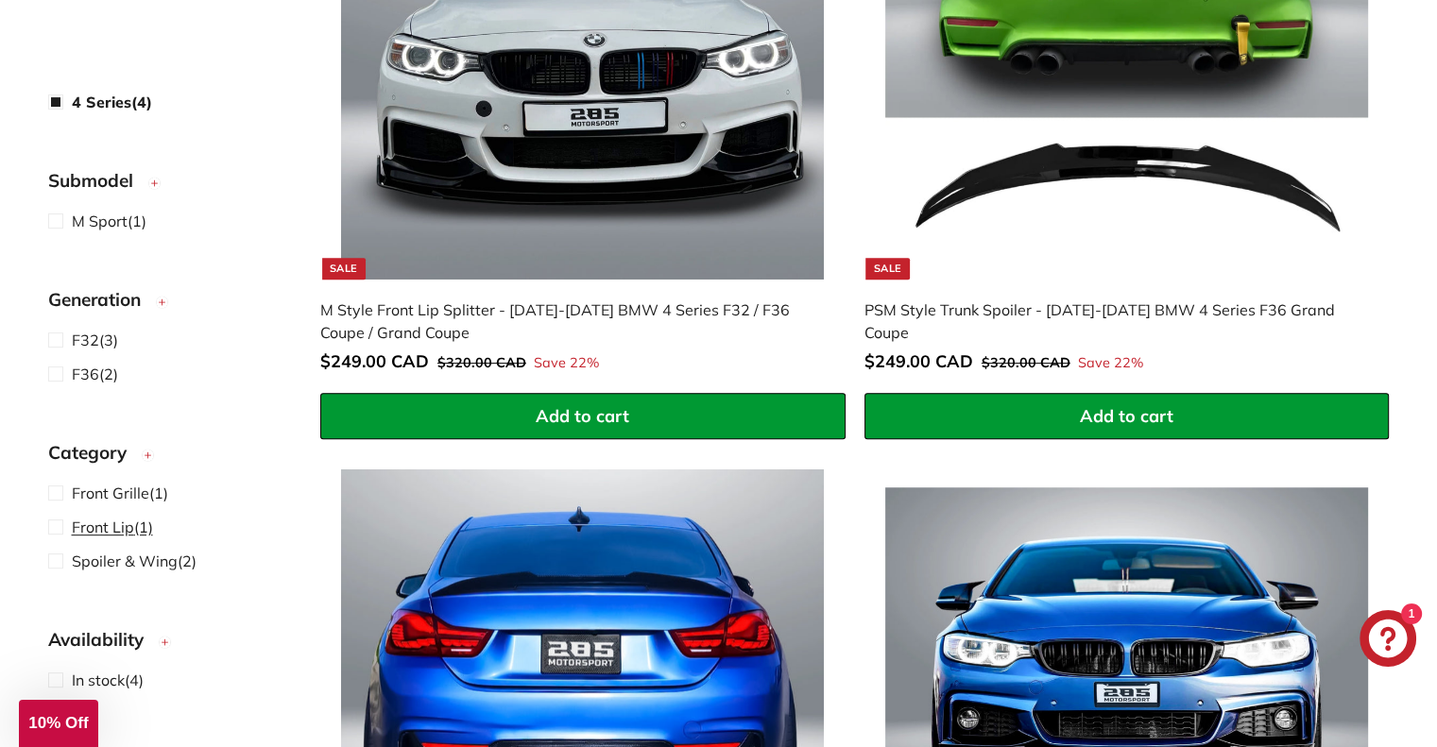
click at [53, 525] on span at bounding box center [60, 527] width 24 height 23
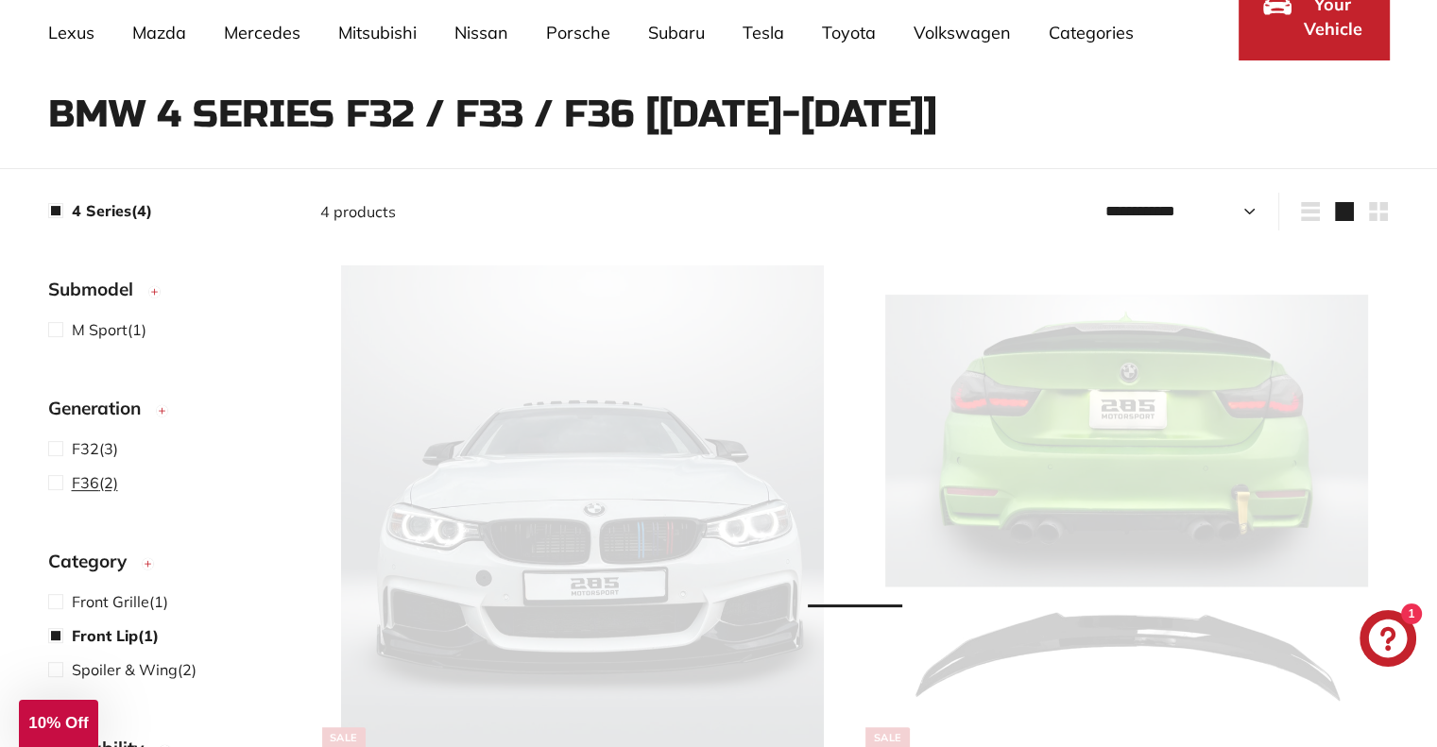
scroll to position [119, 0]
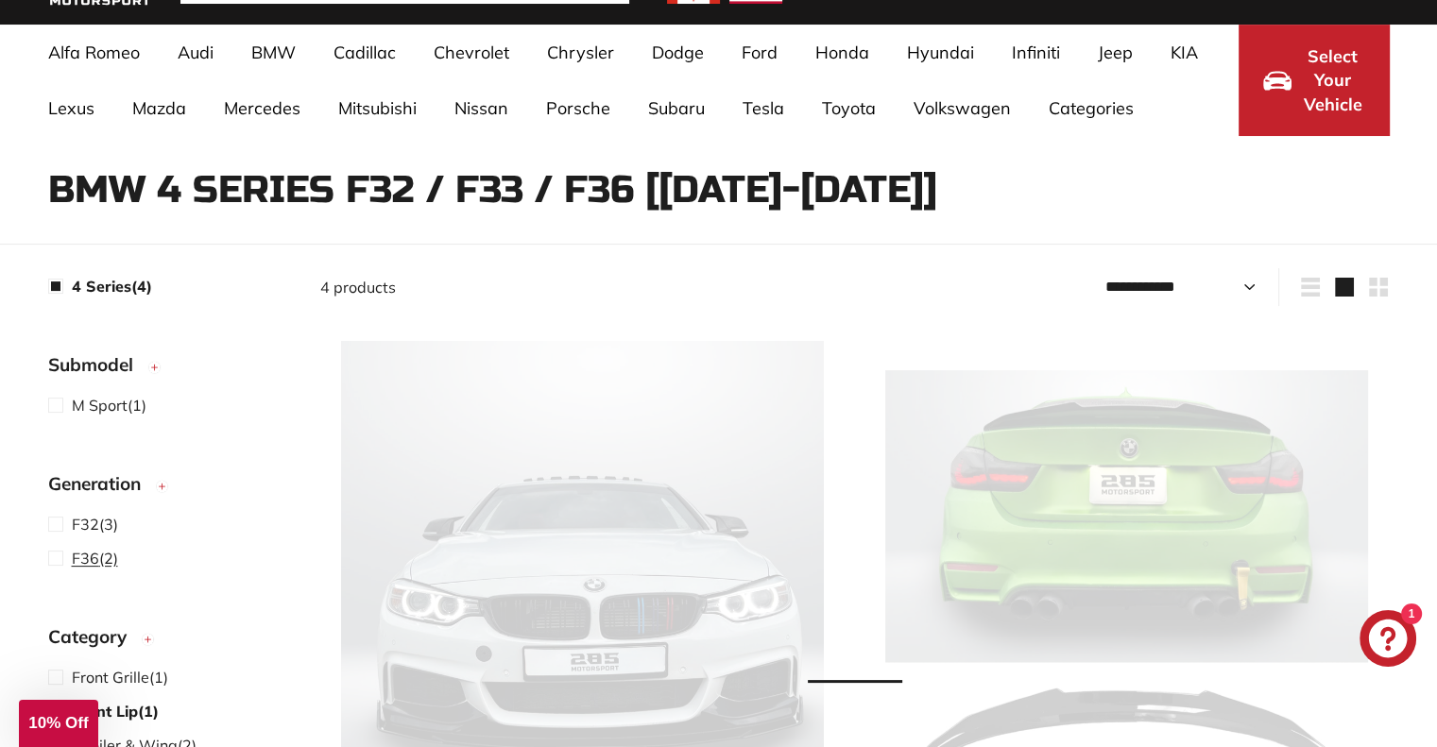
select select "**********"
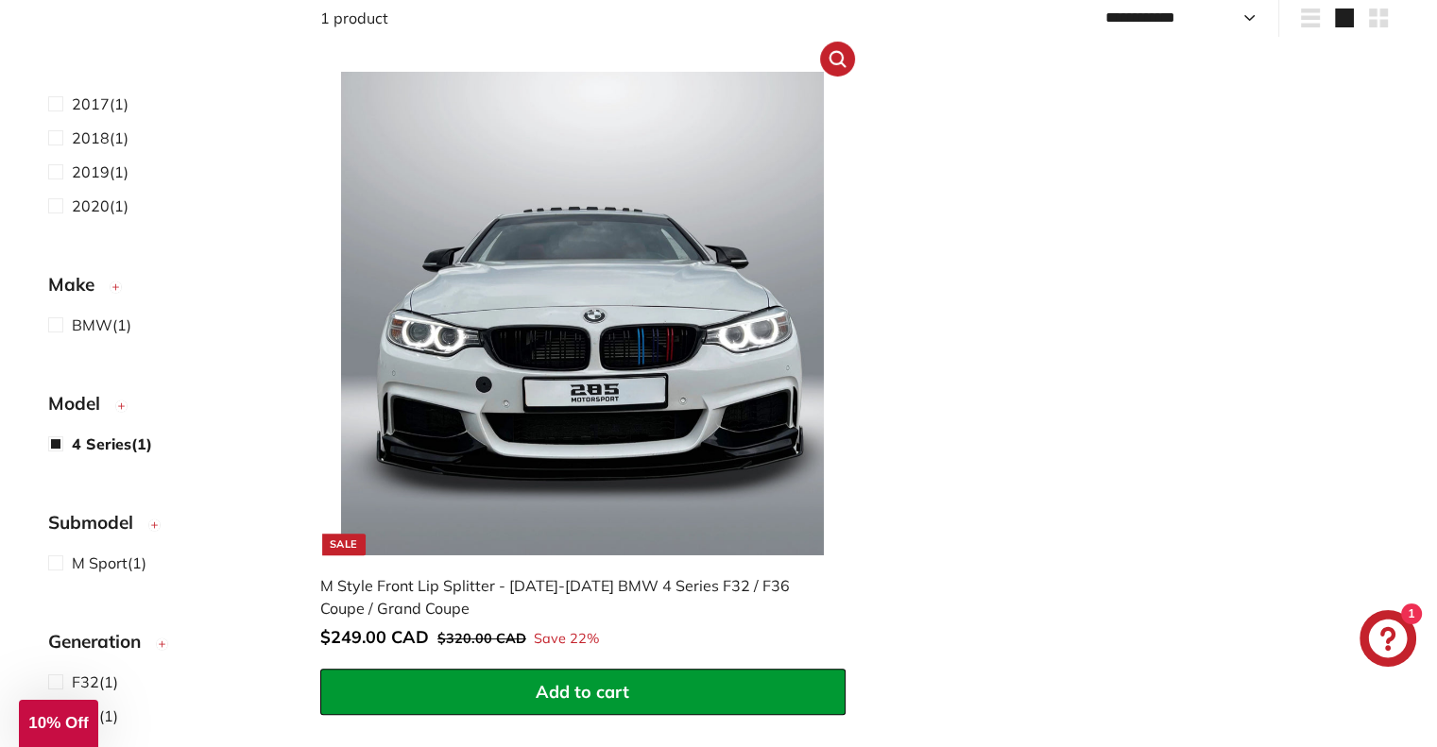
scroll to position [402, 0]
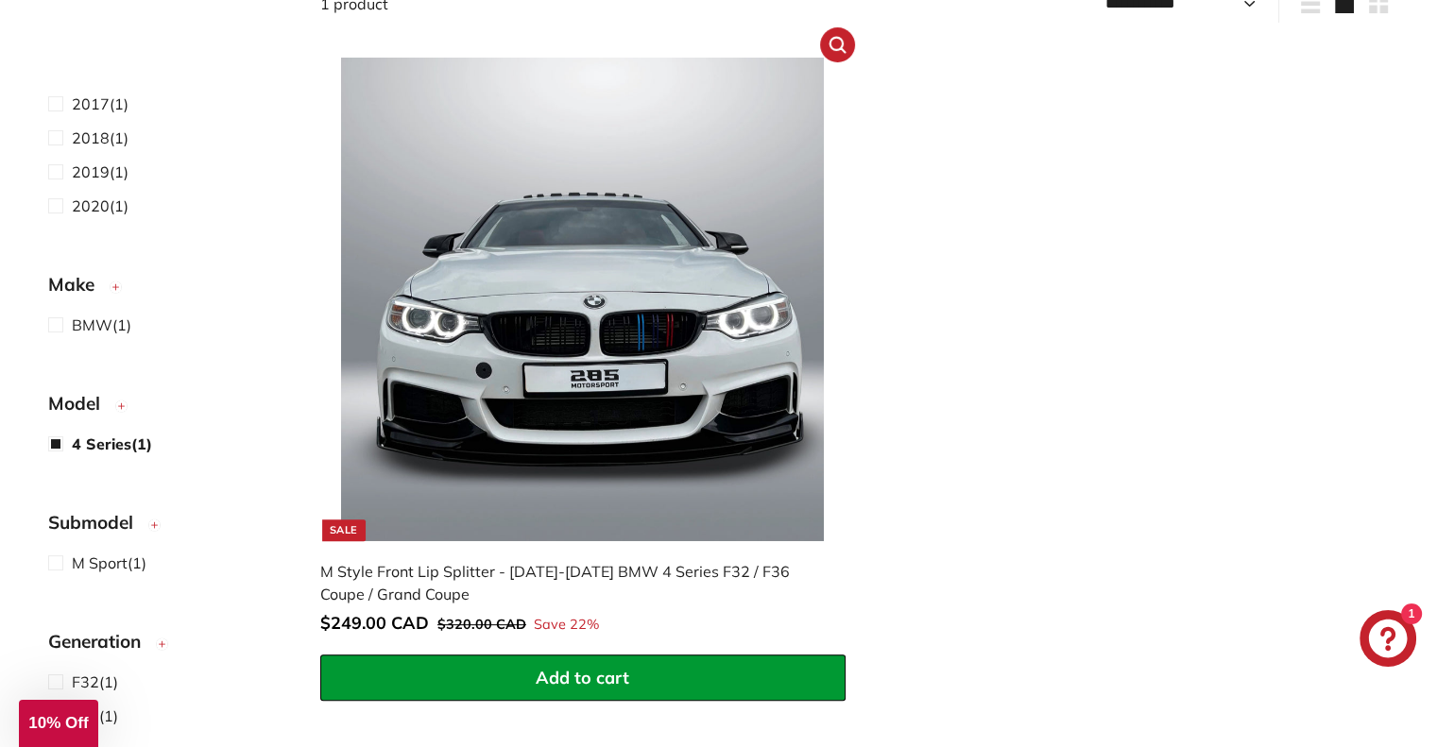
click at [665, 453] on img at bounding box center [582, 299] width 483 height 483
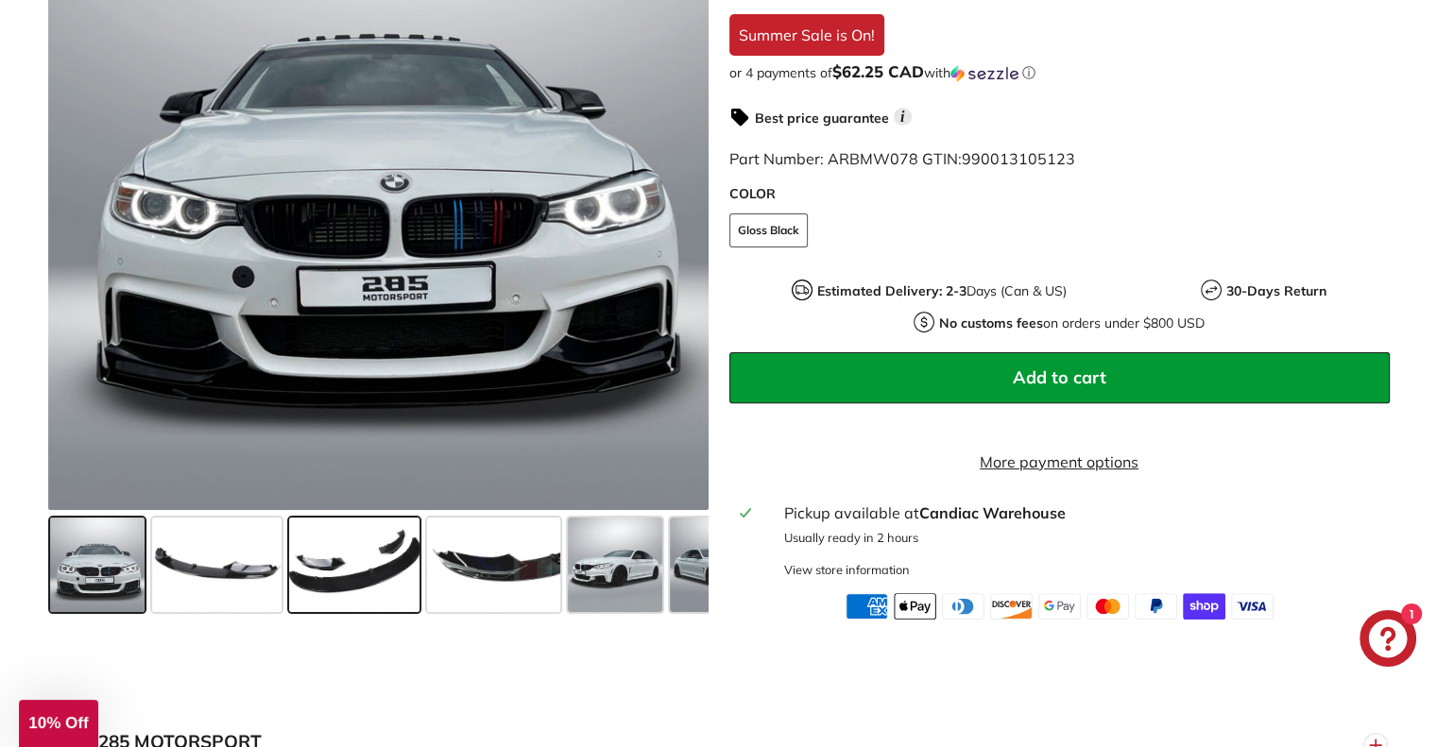
scroll to position [567, 0]
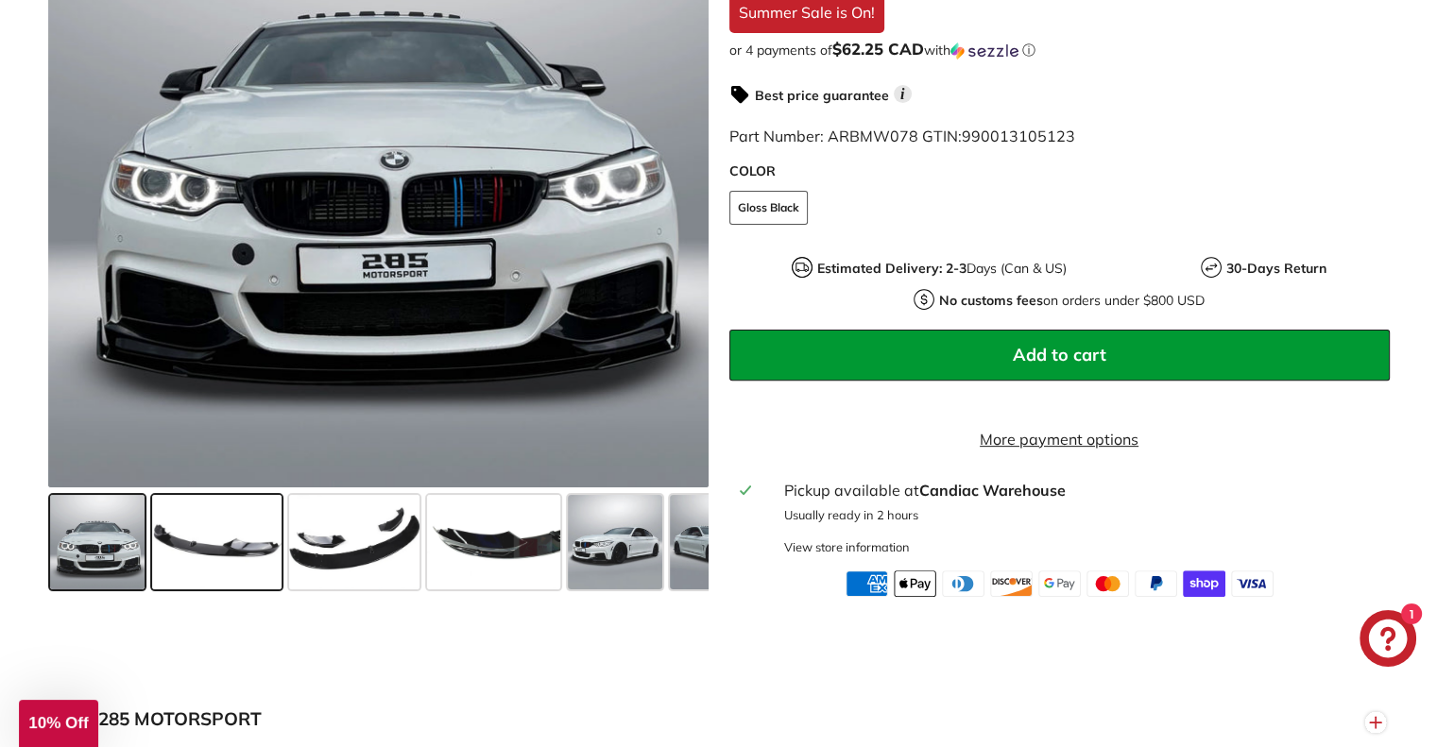
click at [231, 573] on span at bounding box center [216, 542] width 129 height 94
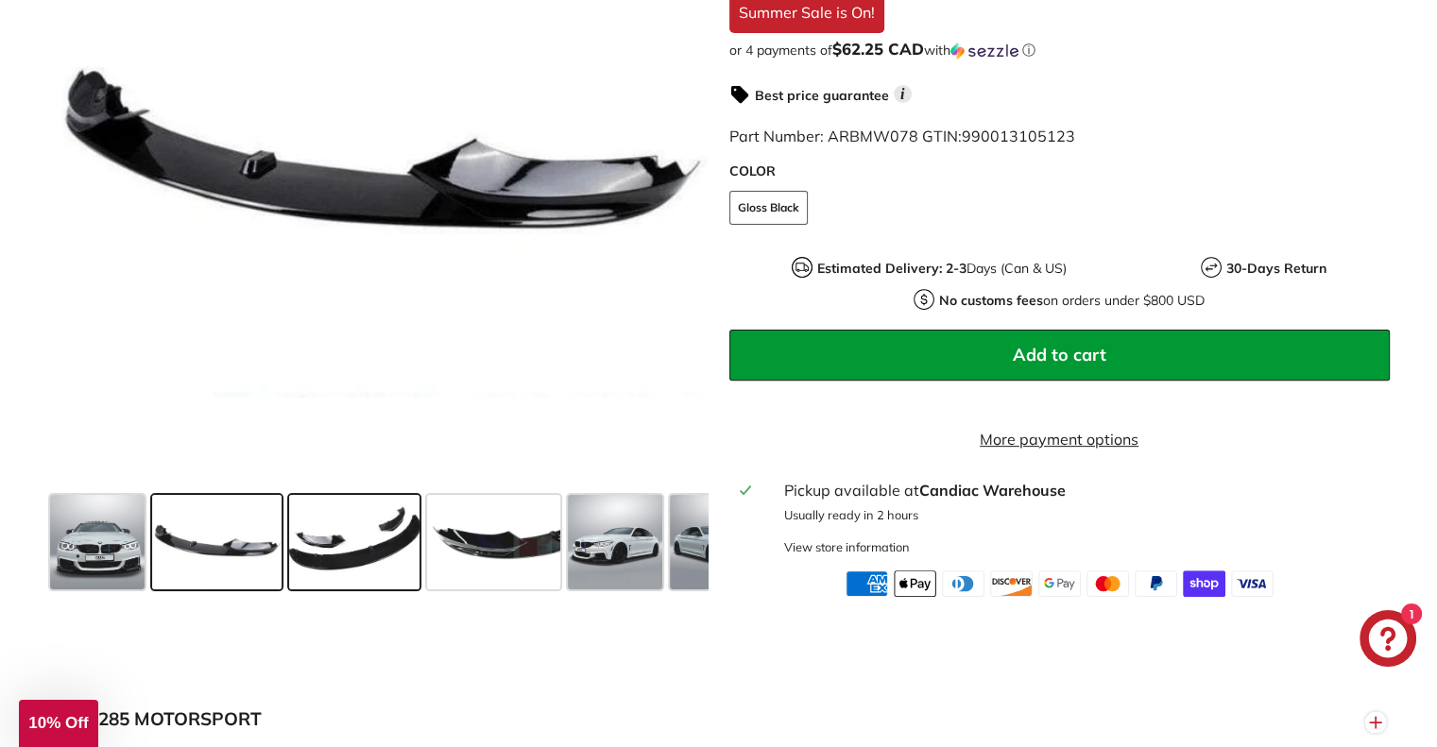
click at [347, 573] on span at bounding box center [354, 542] width 130 height 94
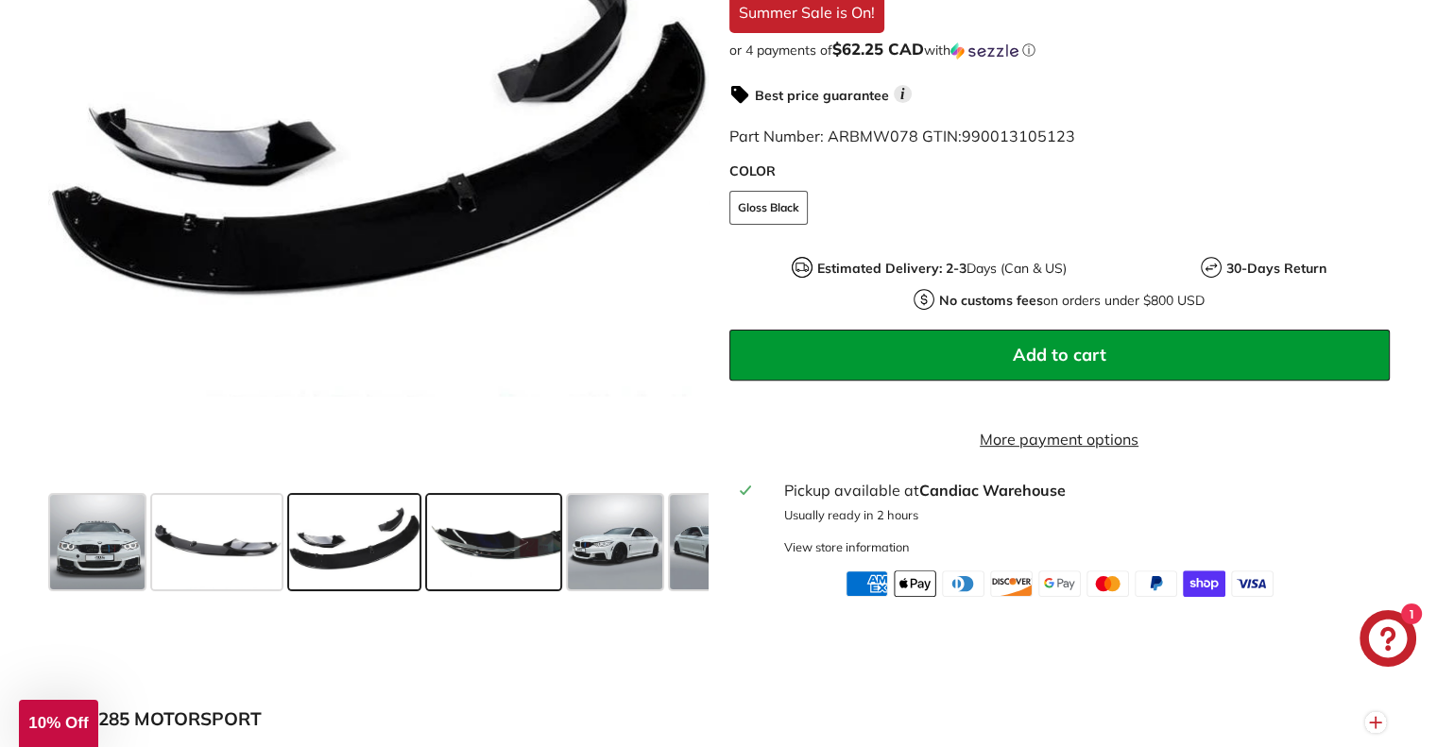
click at [495, 573] on span at bounding box center [493, 542] width 133 height 94
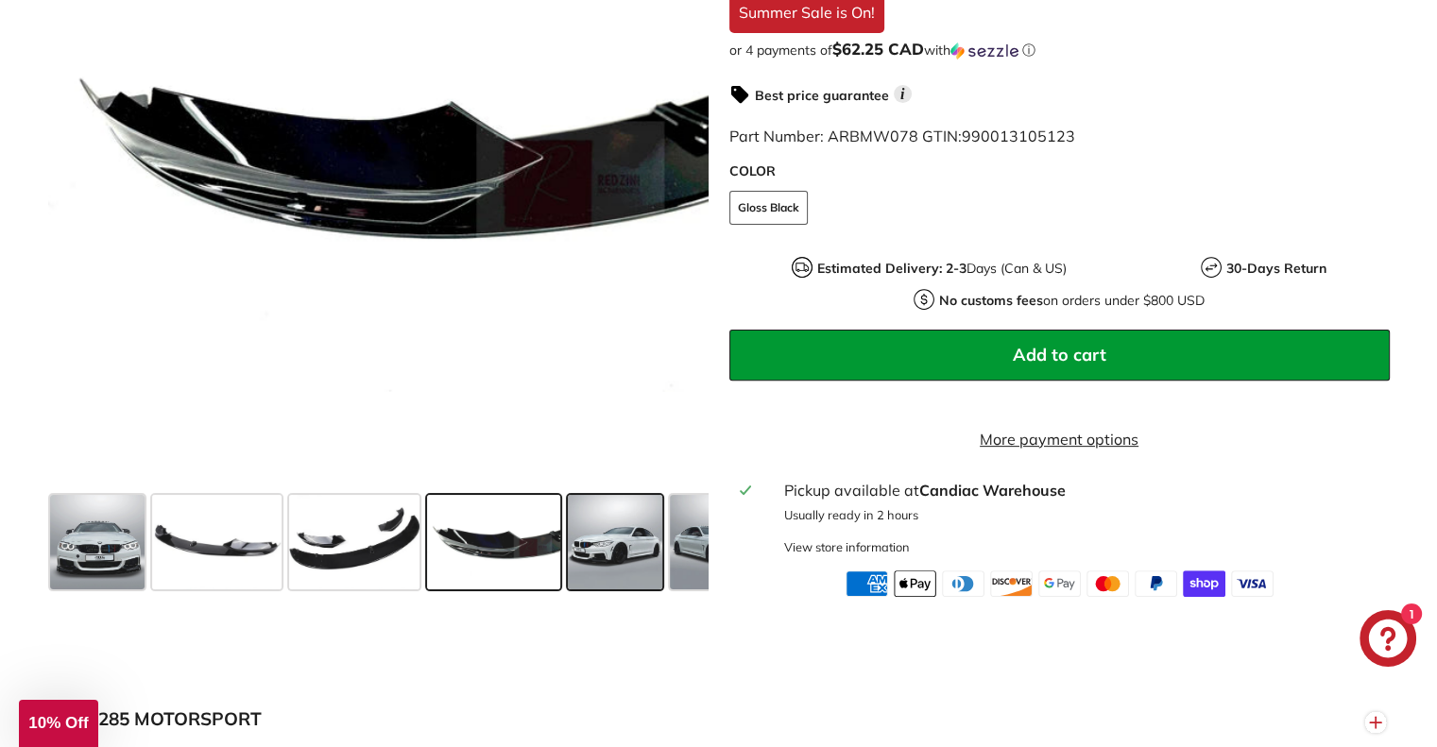
click at [625, 568] on span at bounding box center [615, 542] width 94 height 94
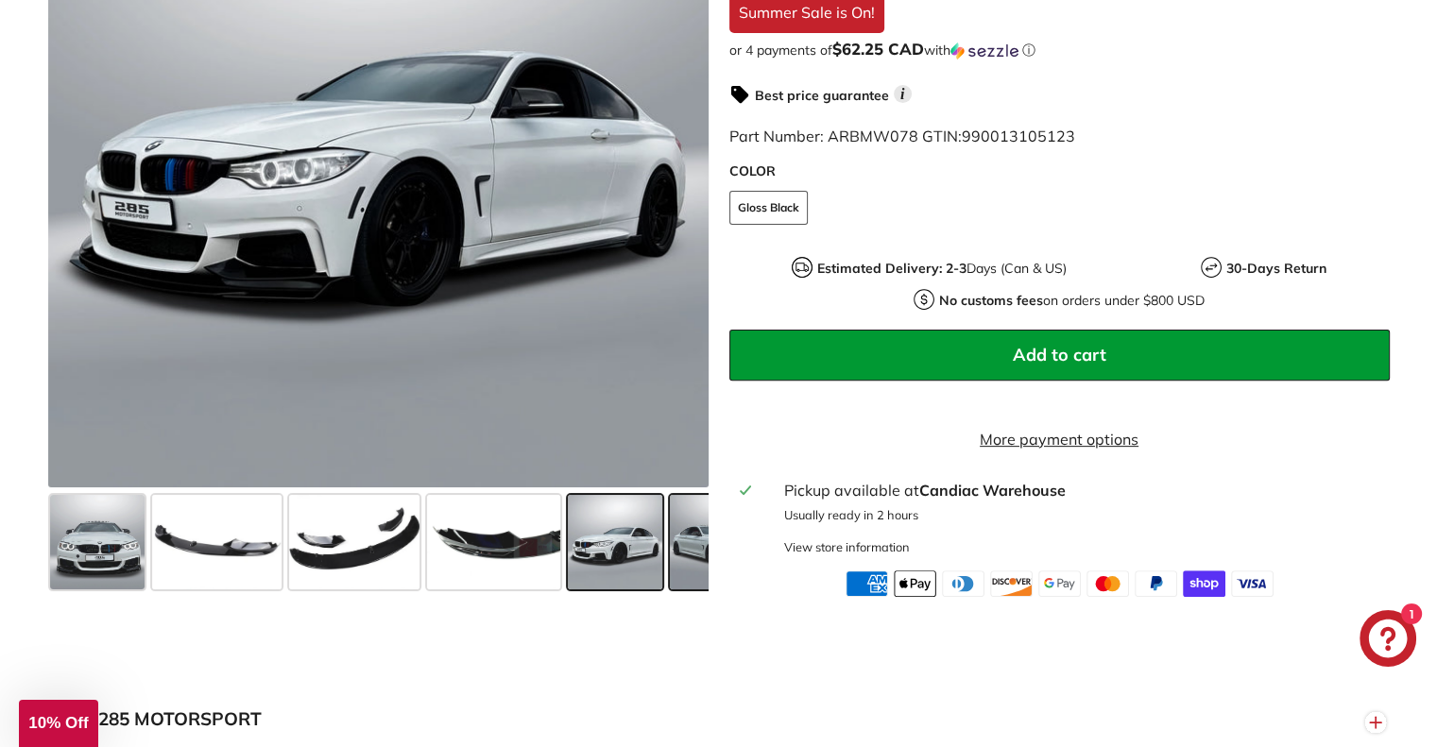
click at [676, 570] on span at bounding box center [717, 542] width 94 height 94
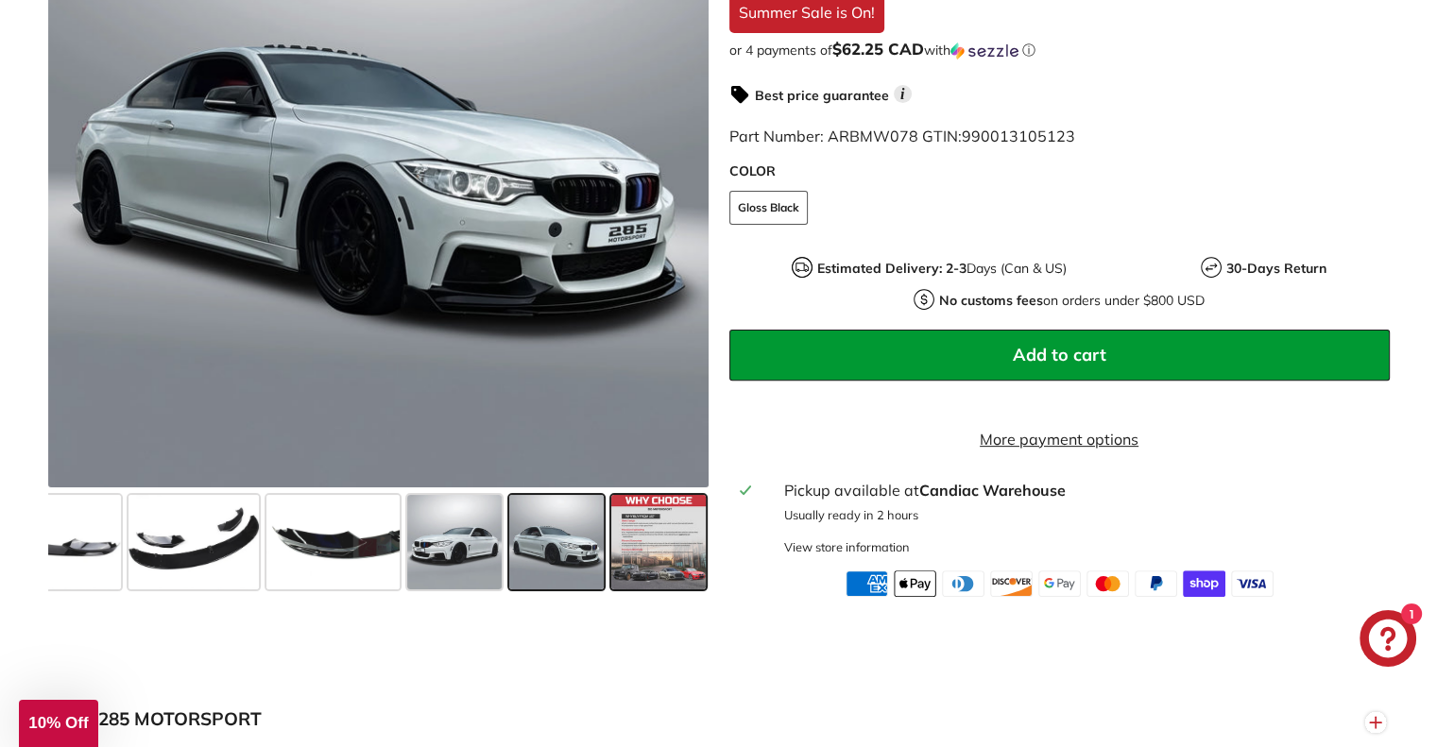
scroll to position [0, 162]
